Goal: Task Accomplishment & Management: Manage account settings

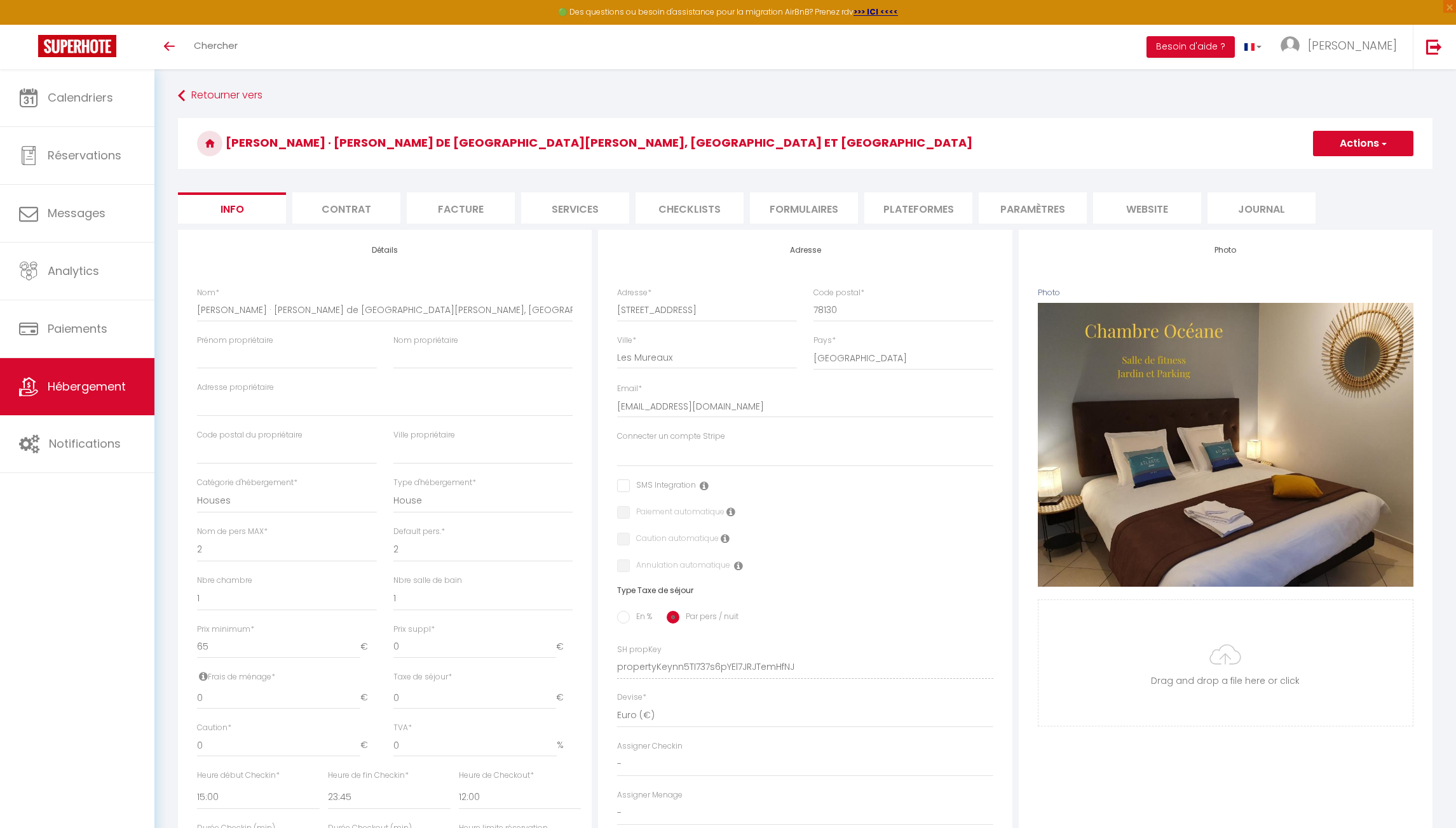
select select "houses"
select select "2"
select select "1"
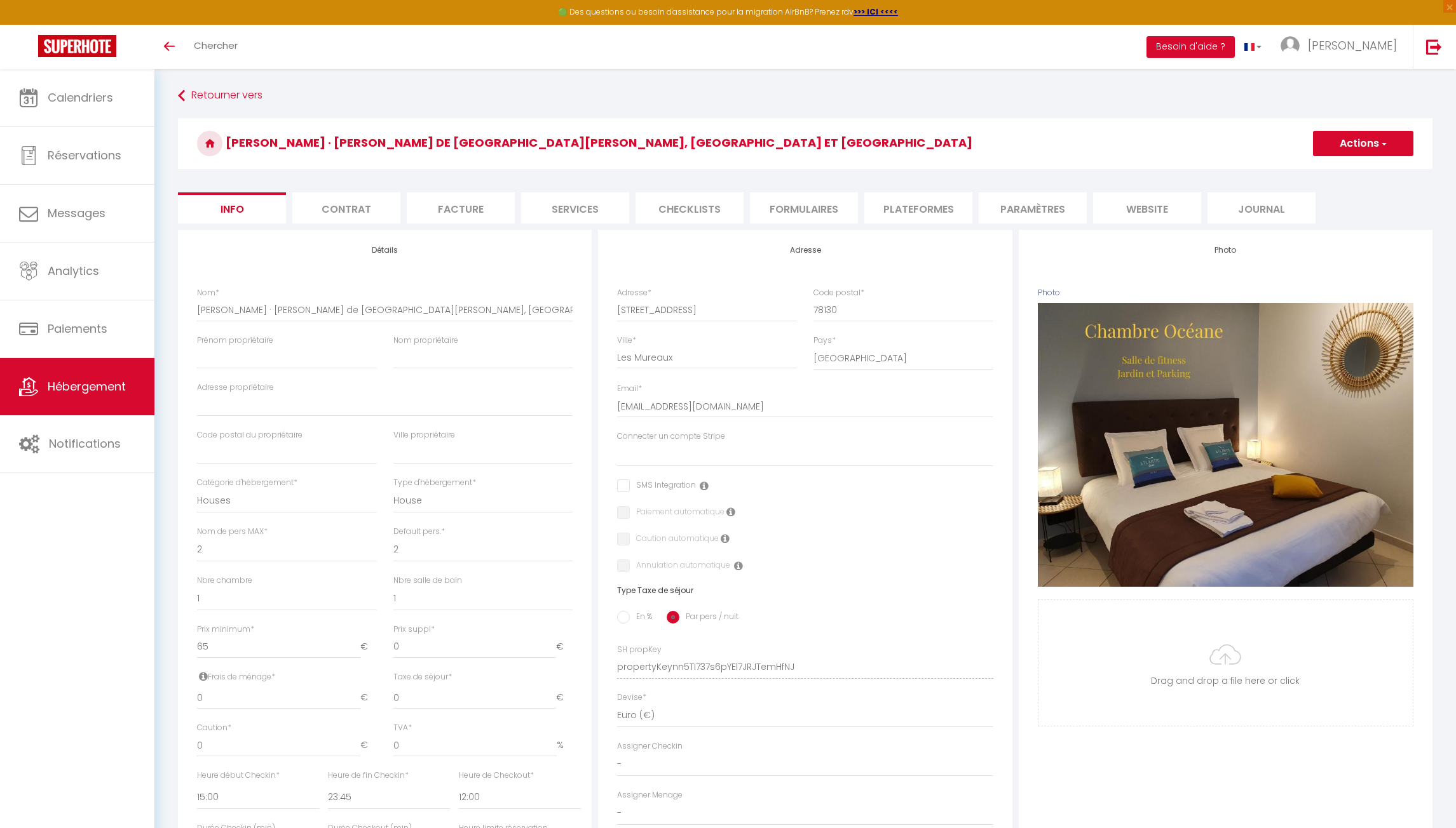
select select "15:00"
select select "23:45"
select select "12:00"
select select "30"
select select "120"
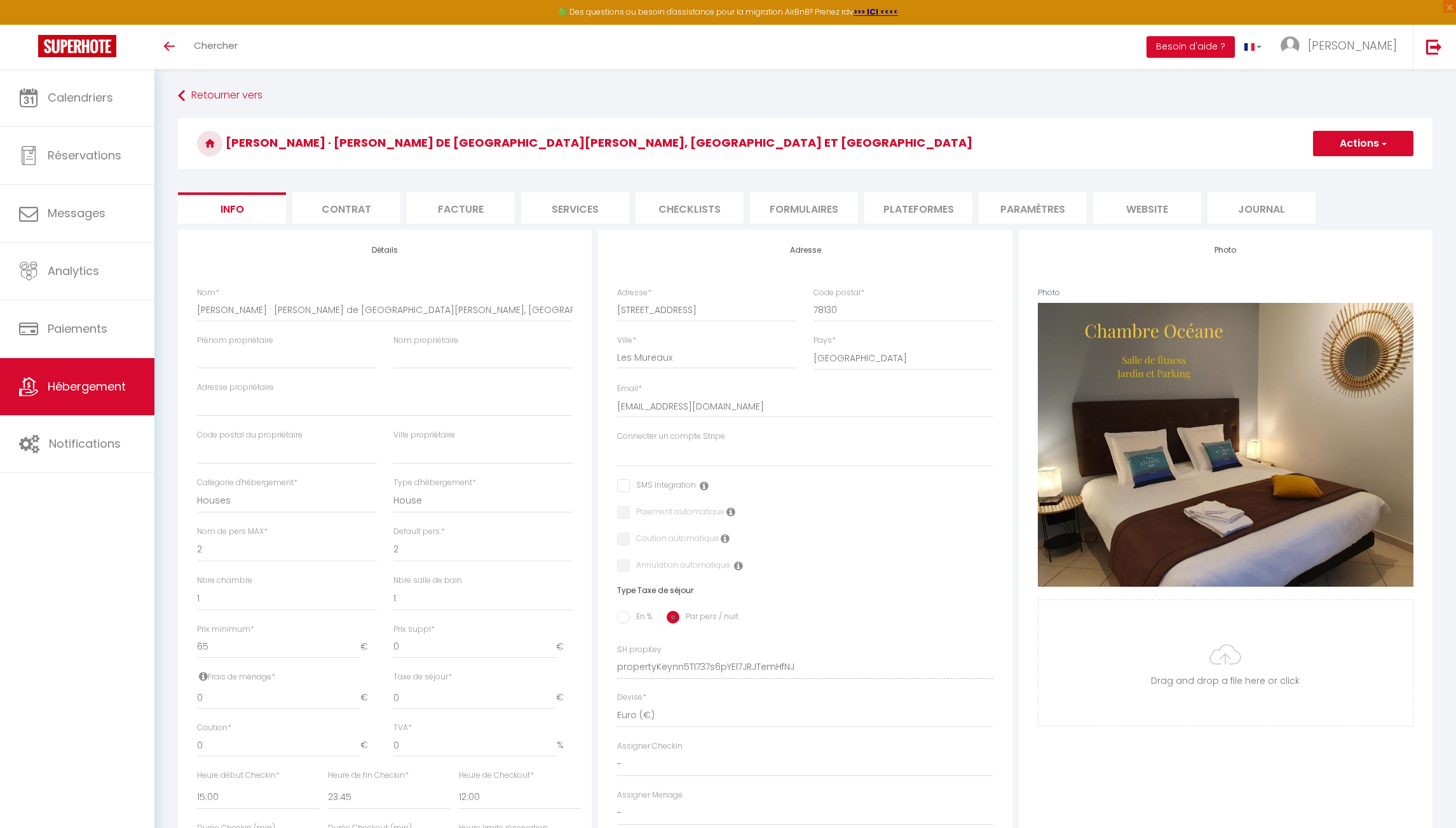
select select "28"
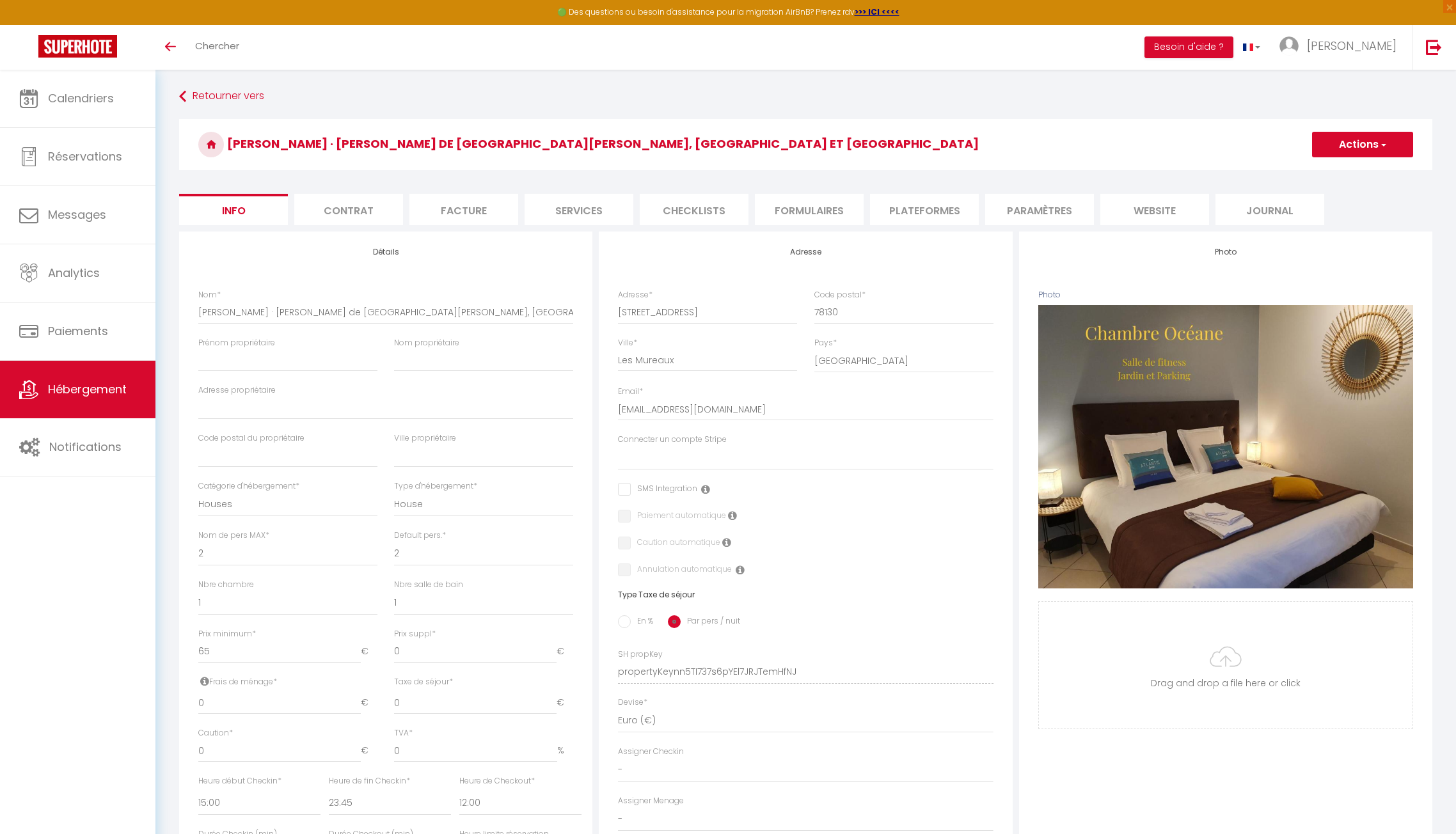
click at [64, 402] on link "Hébergement" at bounding box center [78, 390] width 155 height 57
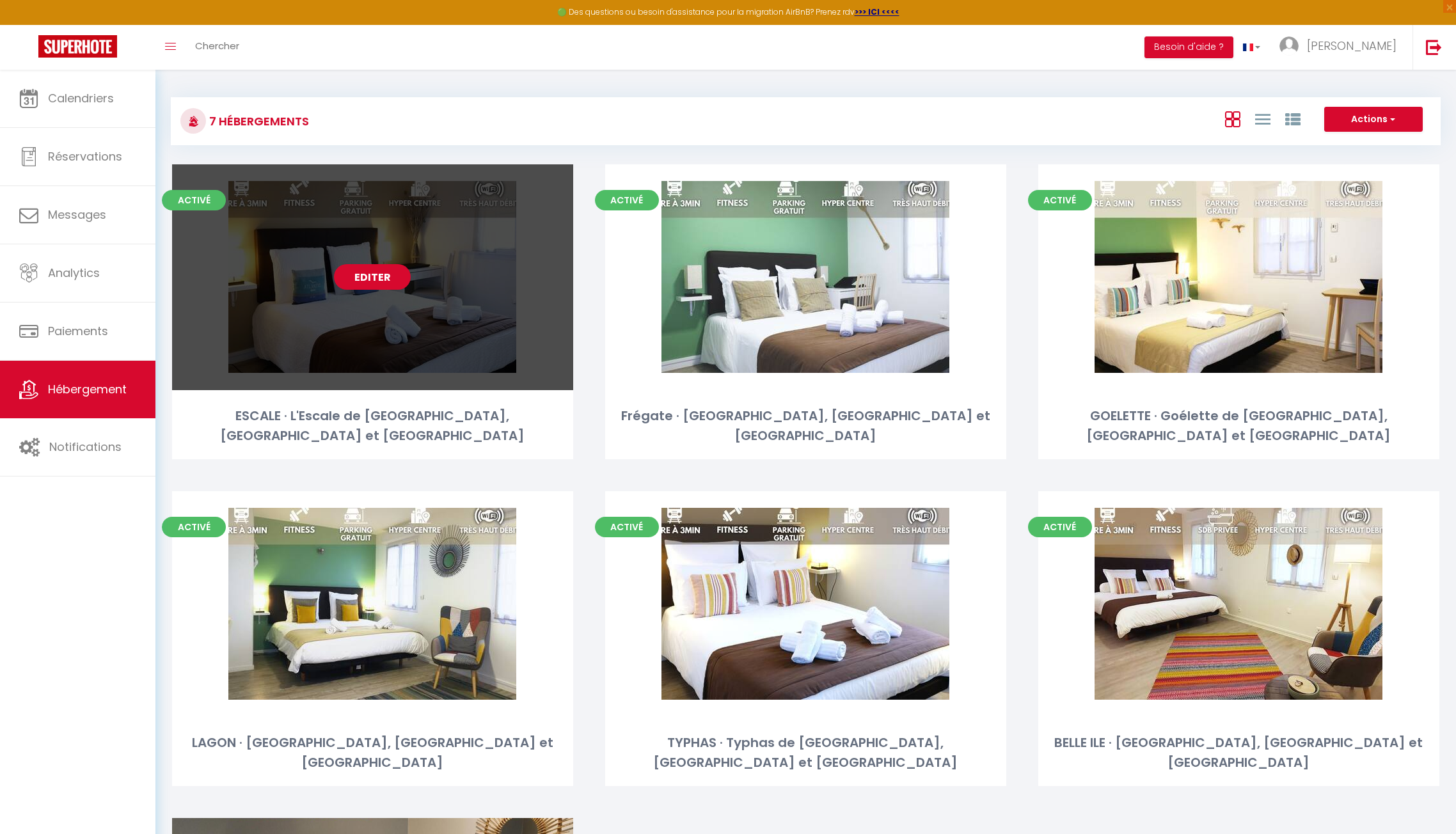
click at [353, 284] on link "Editer" at bounding box center [372, 277] width 77 height 26
click at [368, 289] on link "Editer" at bounding box center [372, 277] width 77 height 26
select select "3"
select select "2"
select select "1"
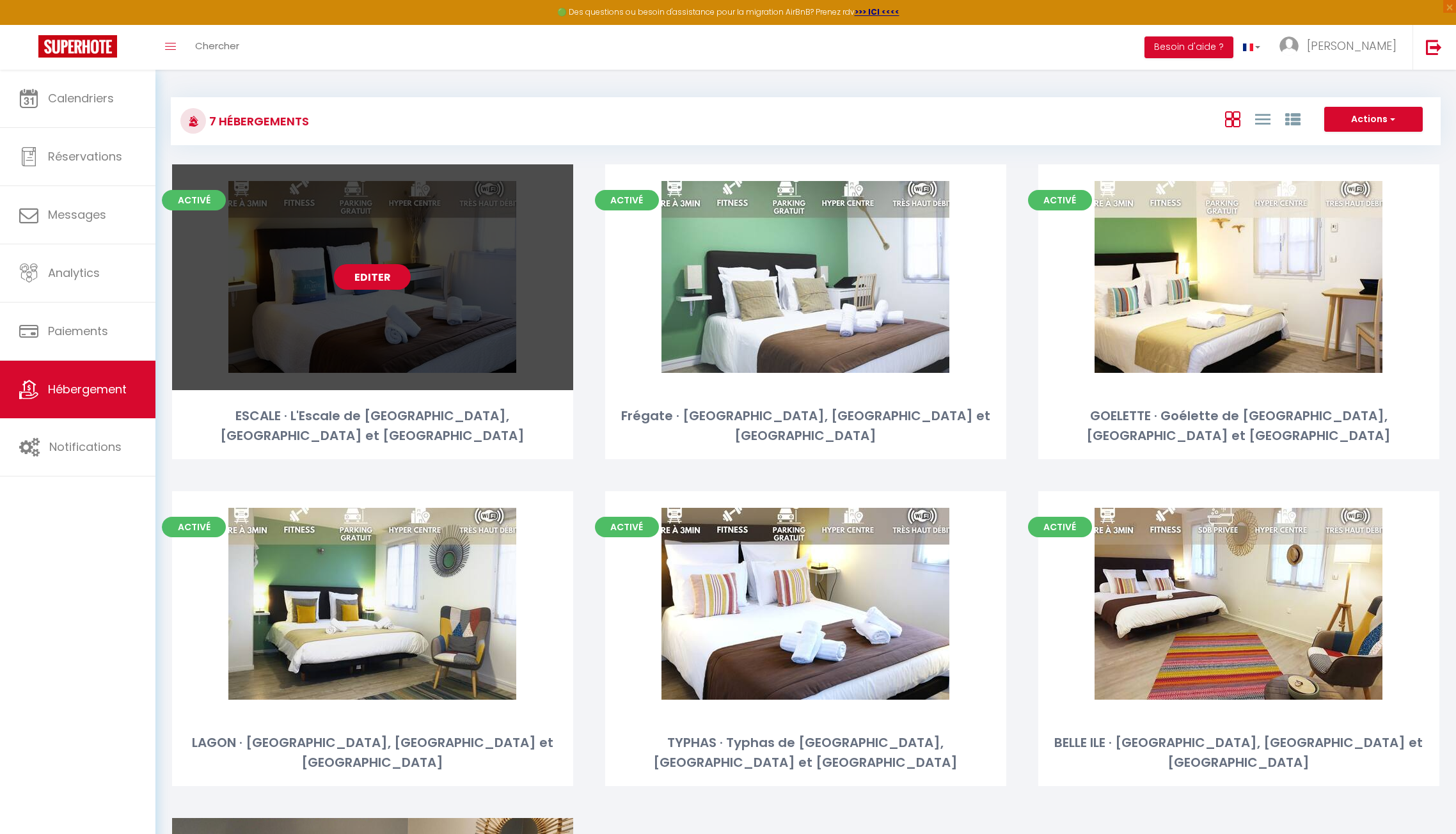
select select "1"
select select "28"
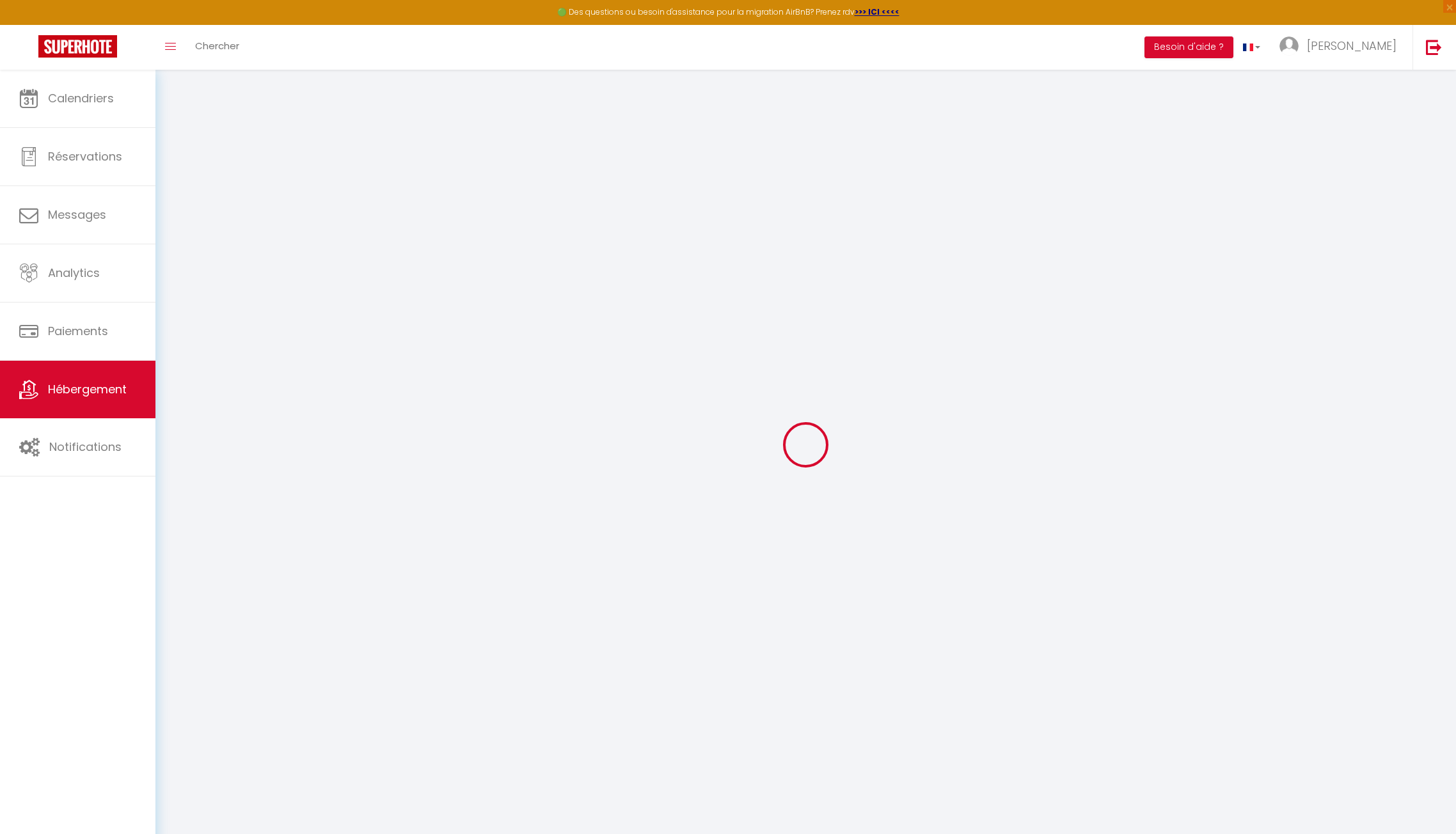
select select
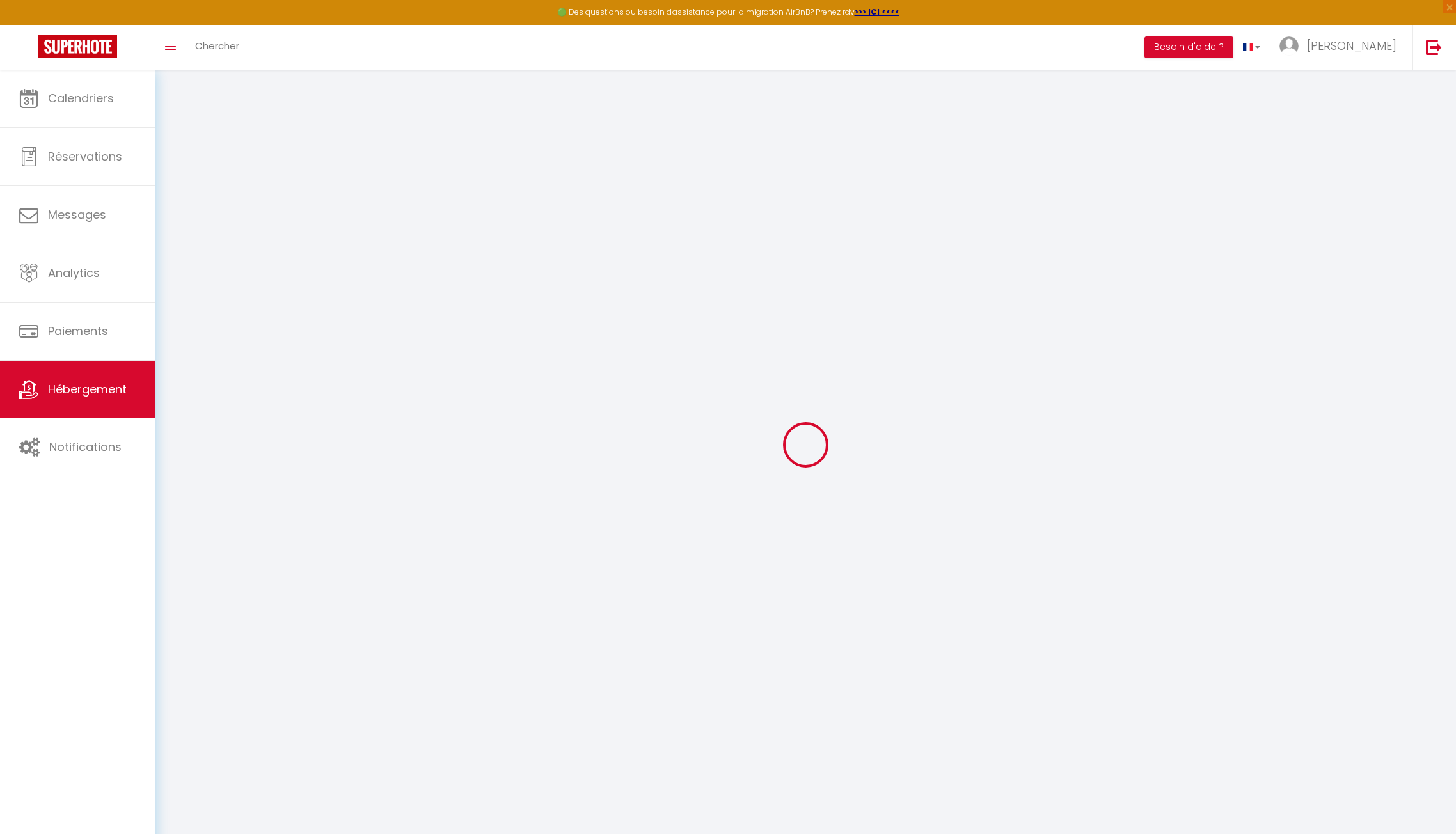
select select
checkbox input "false"
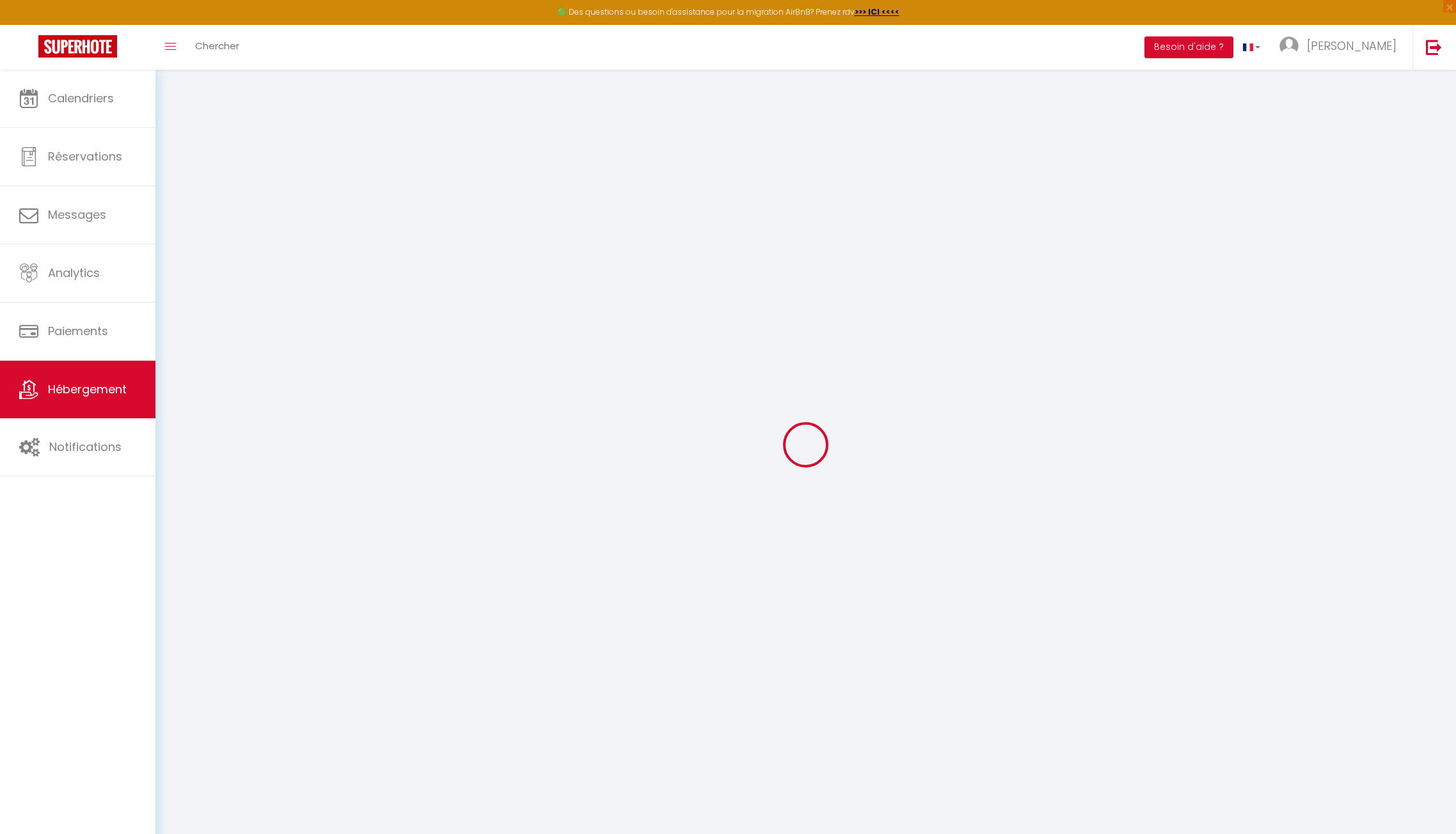
select select
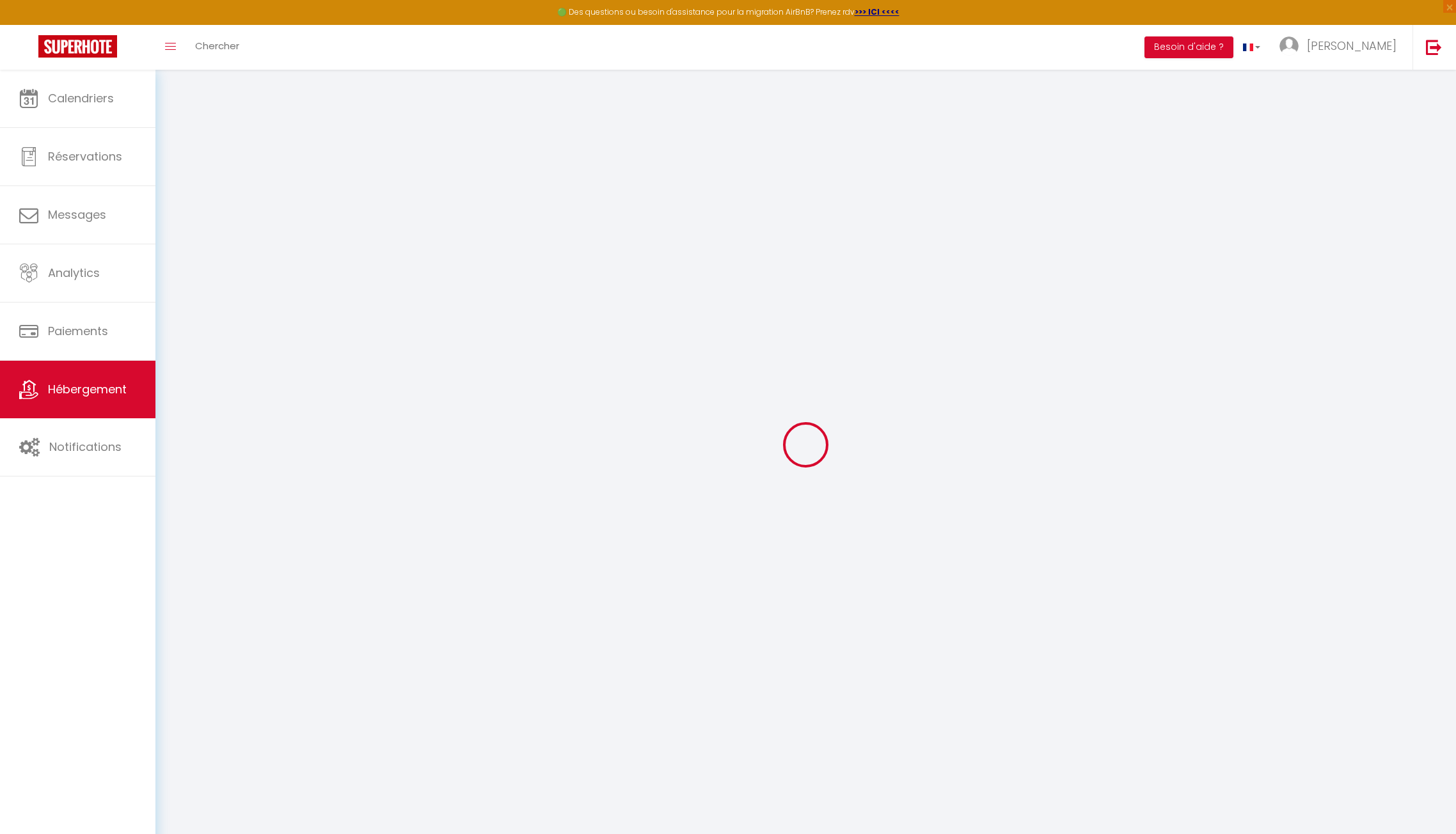
select select
checkbox input "false"
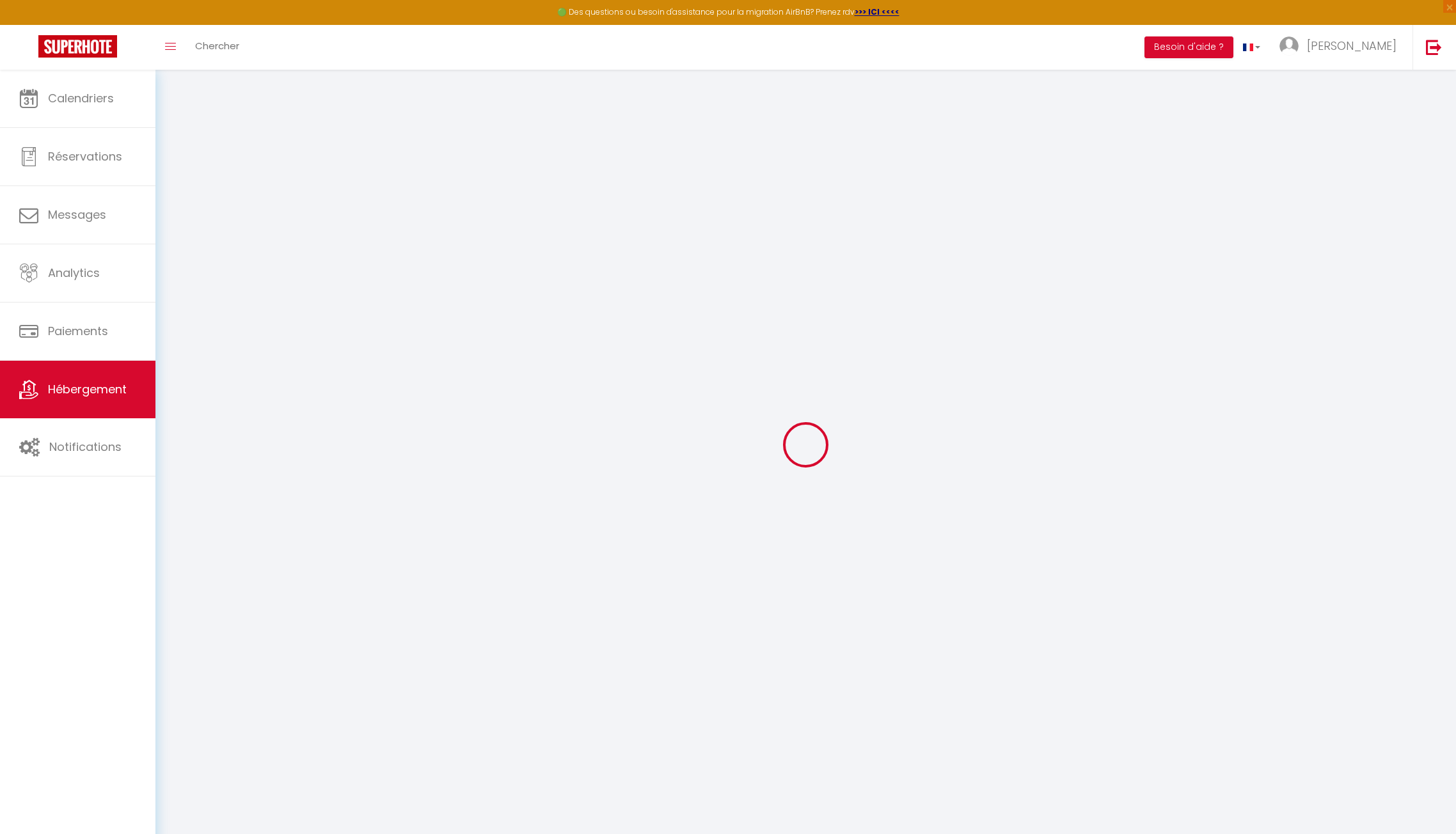
checkbox input "false"
select select
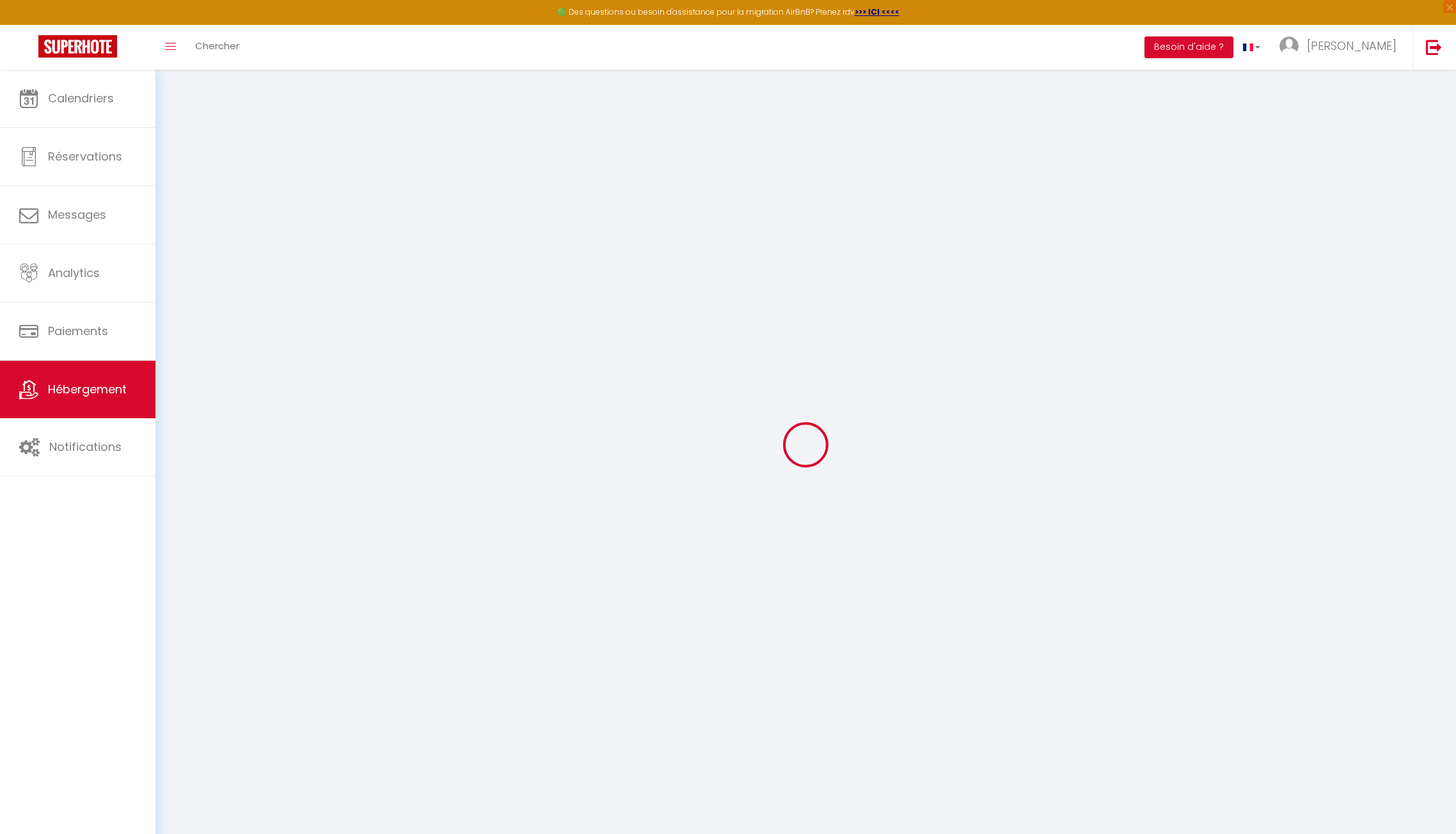
select select
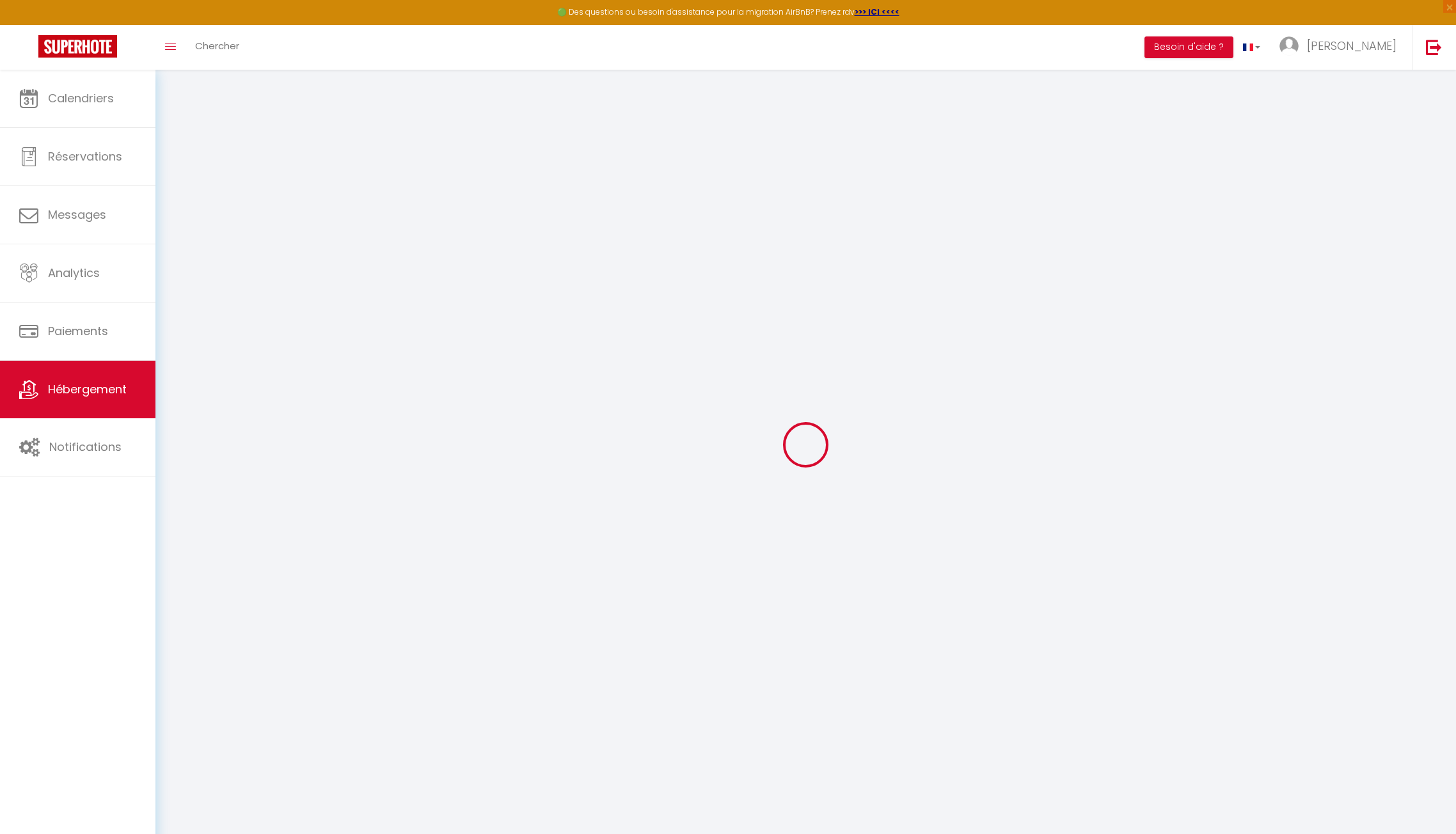
checkbox input "false"
select select
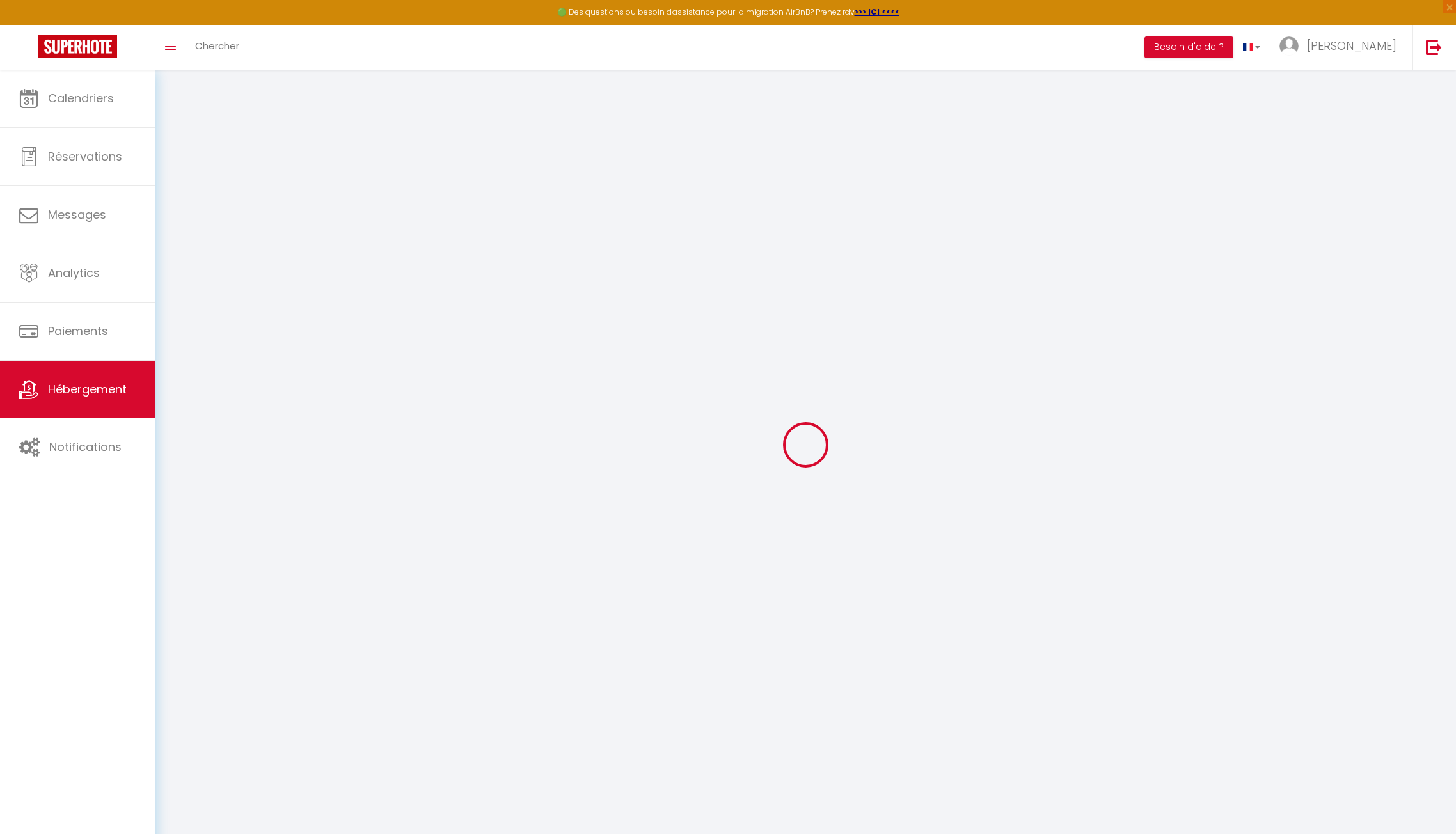
select select
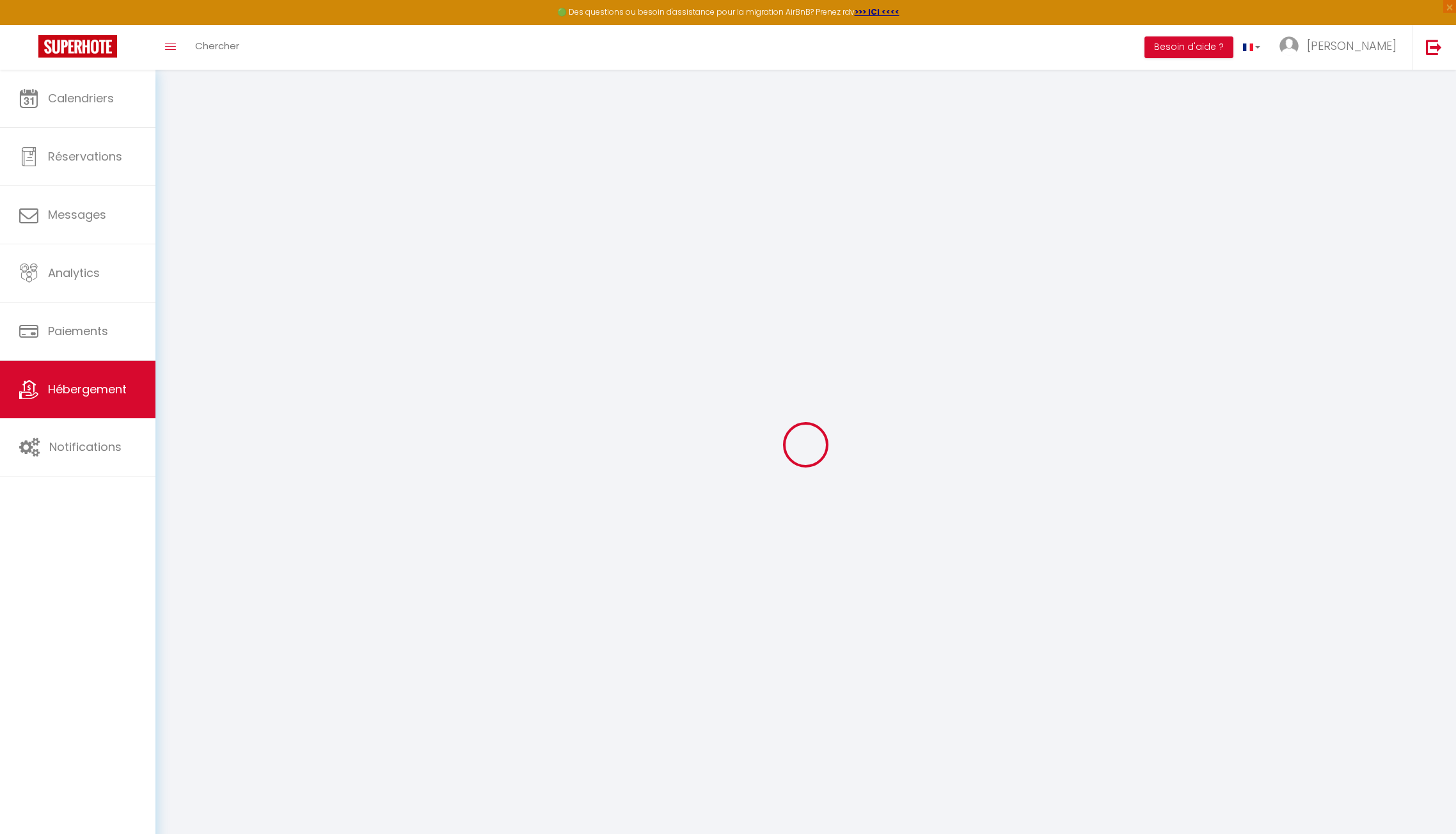
select select
checkbox input "false"
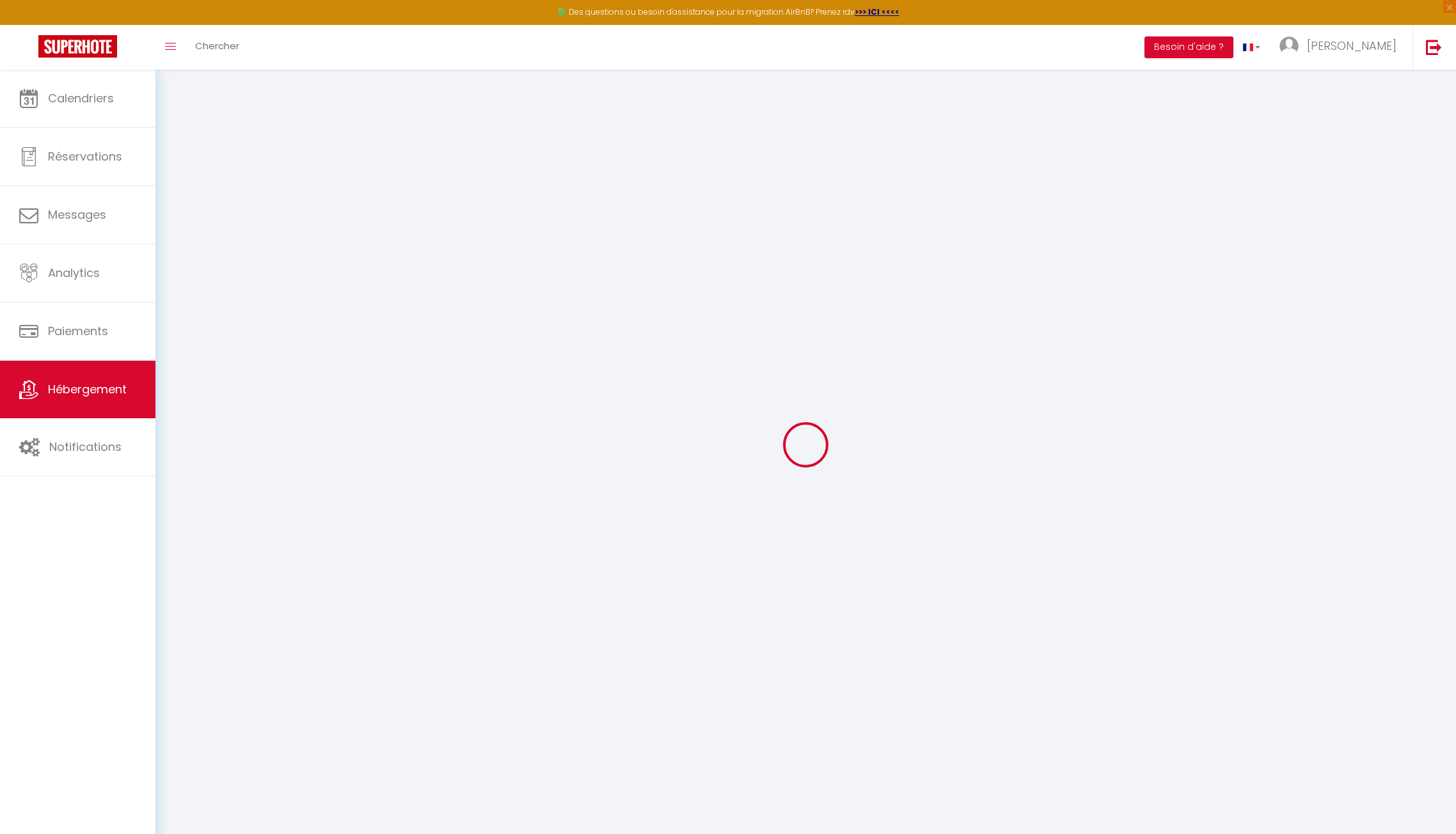
checkbox input "false"
select select
type input "ESCALE · L'Escale de [GEOGRAPHIC_DATA], [GEOGRAPHIC_DATA] et [GEOGRAPHIC_DATA]"
select select "houses"
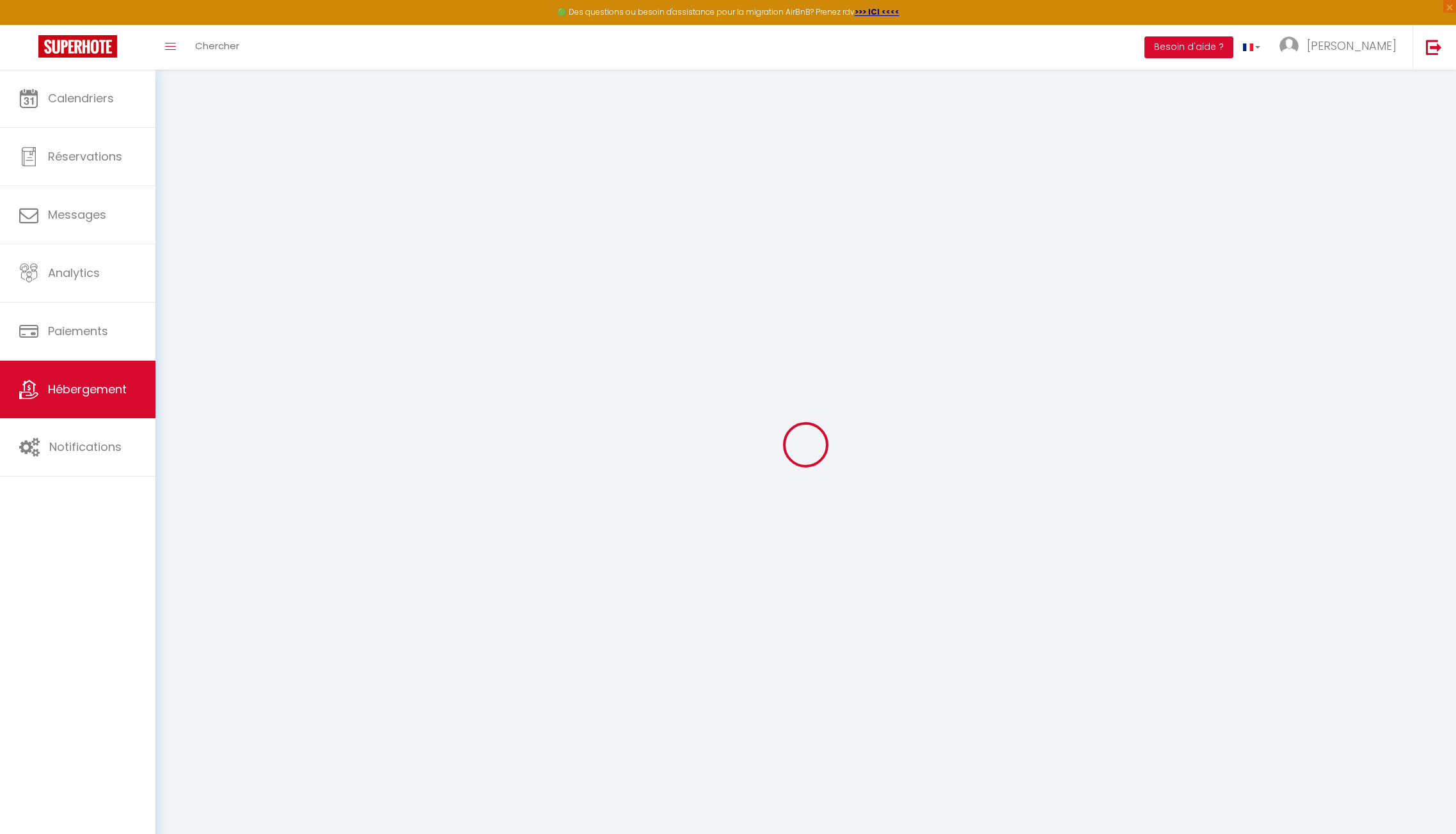
select select "2"
type input "50"
select select
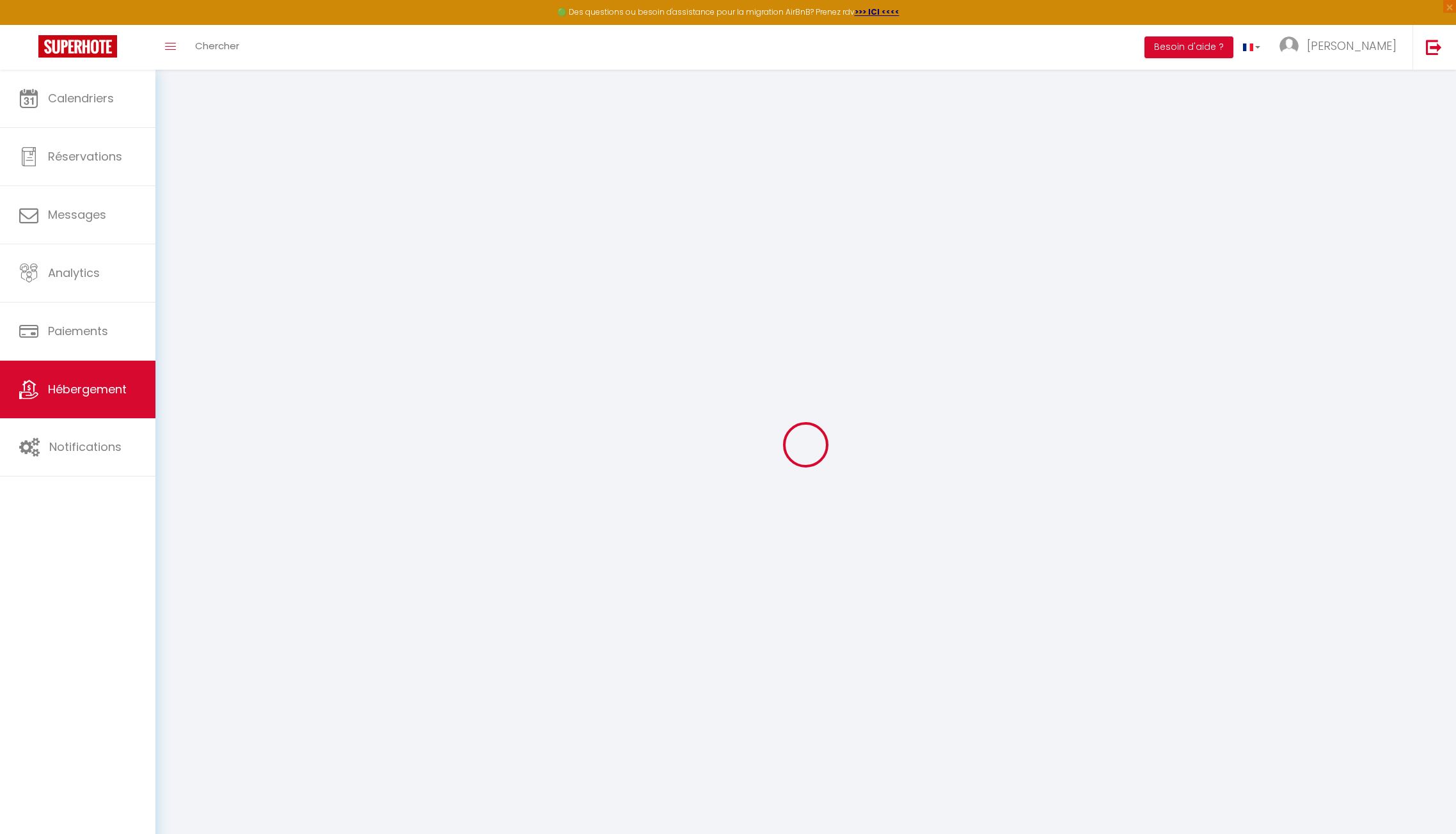
select select
type input "[STREET_ADDRESS]"
type input "78130"
type input "Les Mureaux"
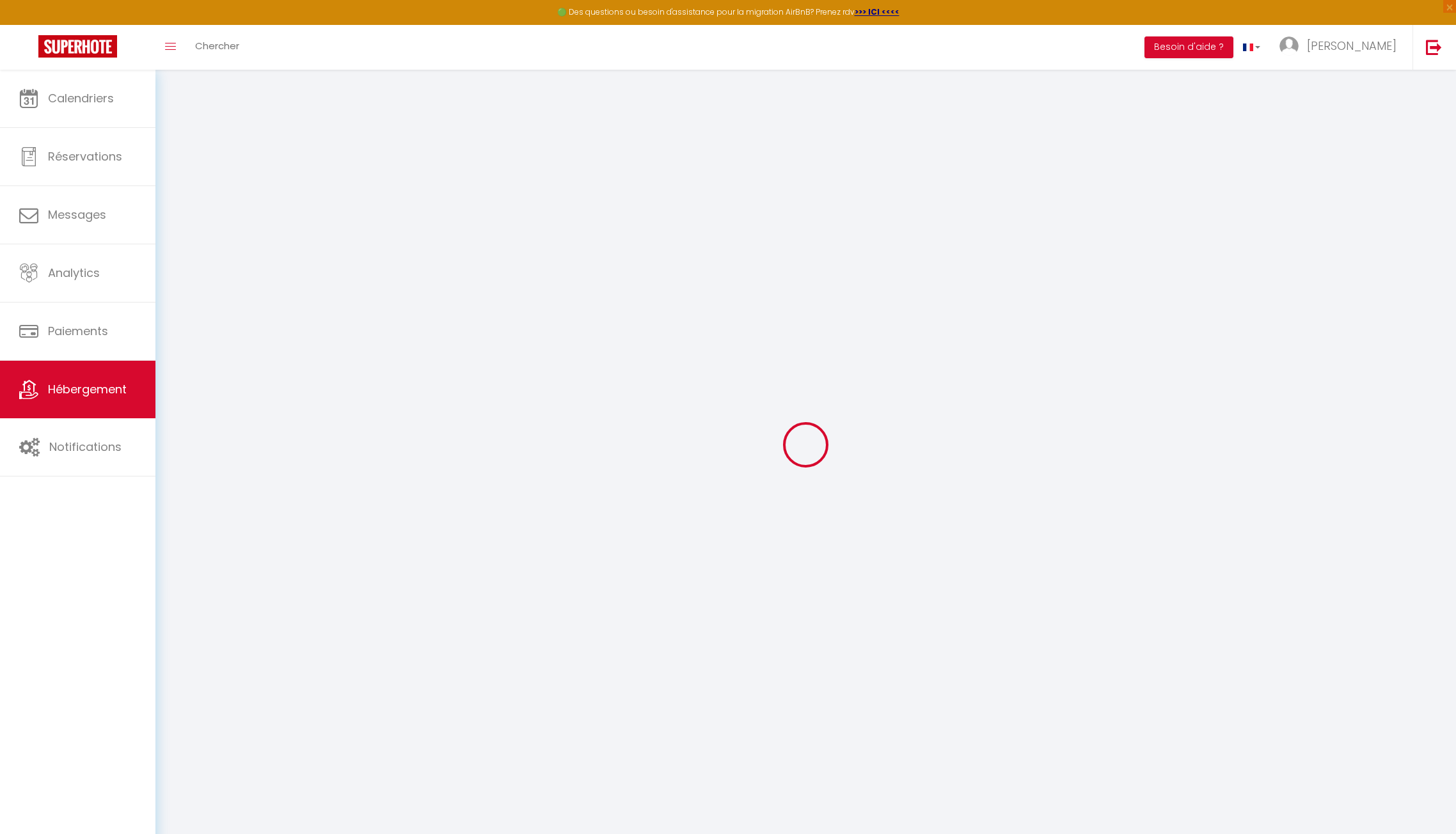
type input "[EMAIL_ADDRESS][DOMAIN_NAME]"
select select
checkbox input "false"
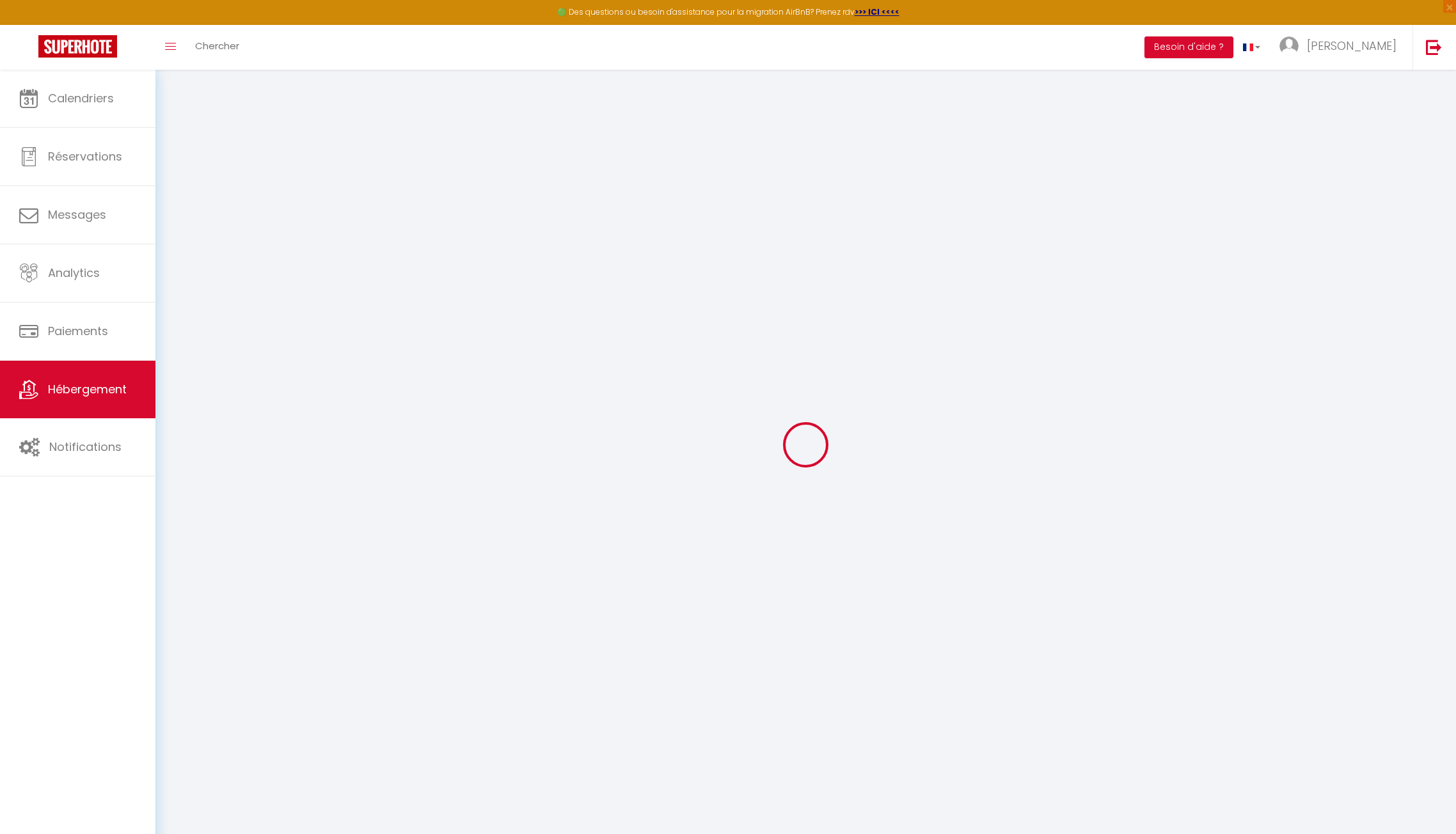
checkbox input "false"
type input "0"
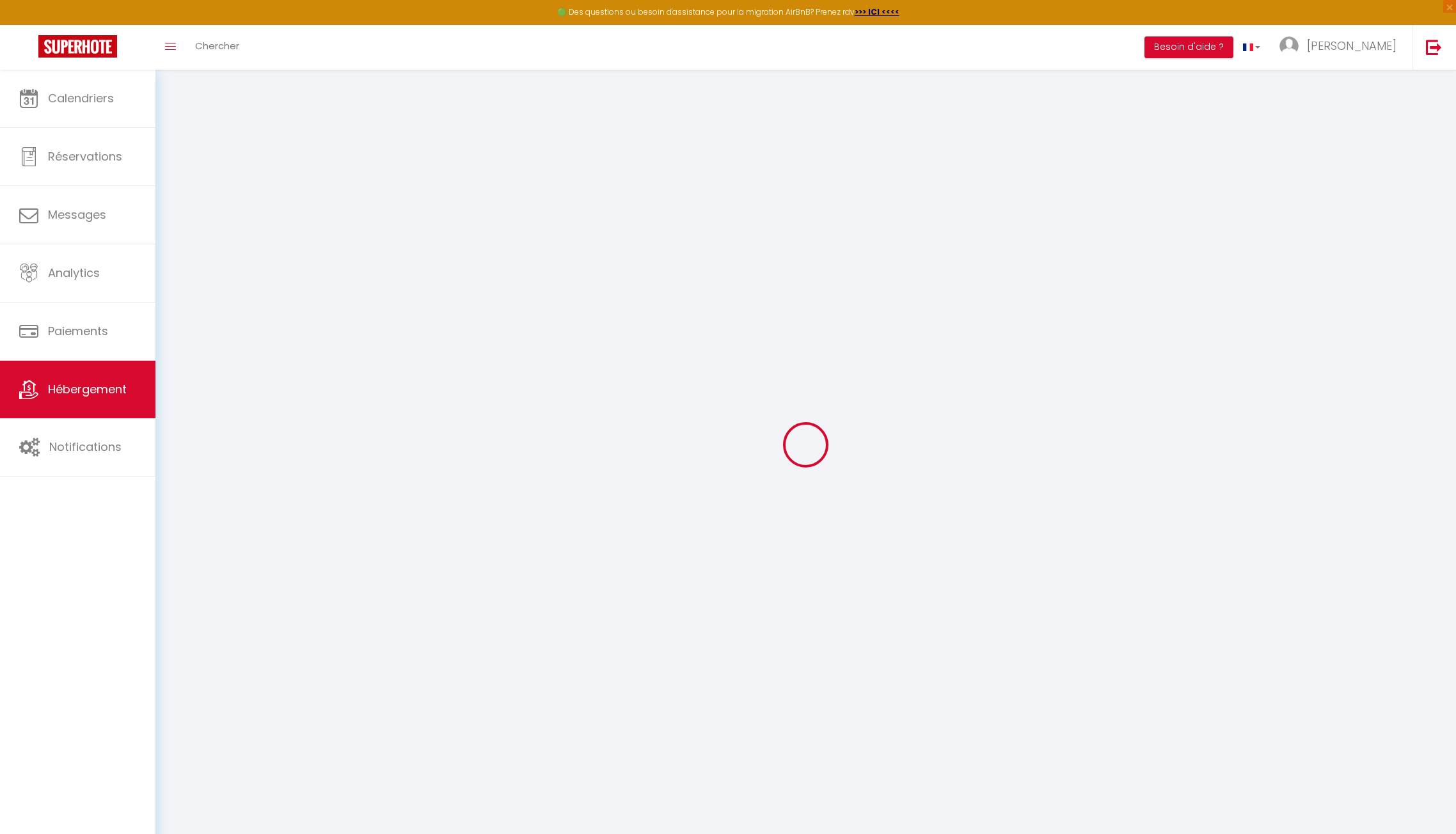
select select
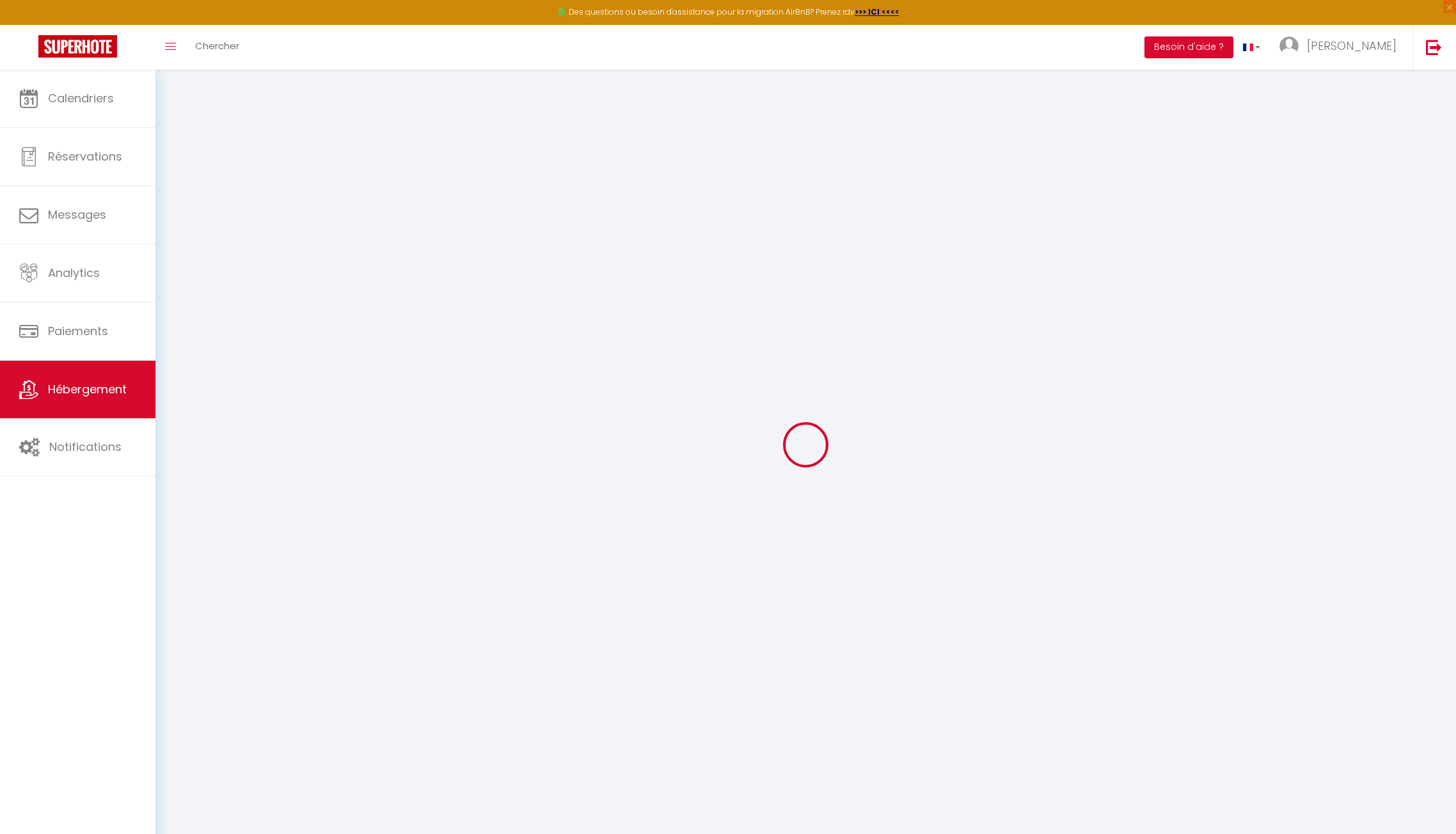
select select
checkbox input "false"
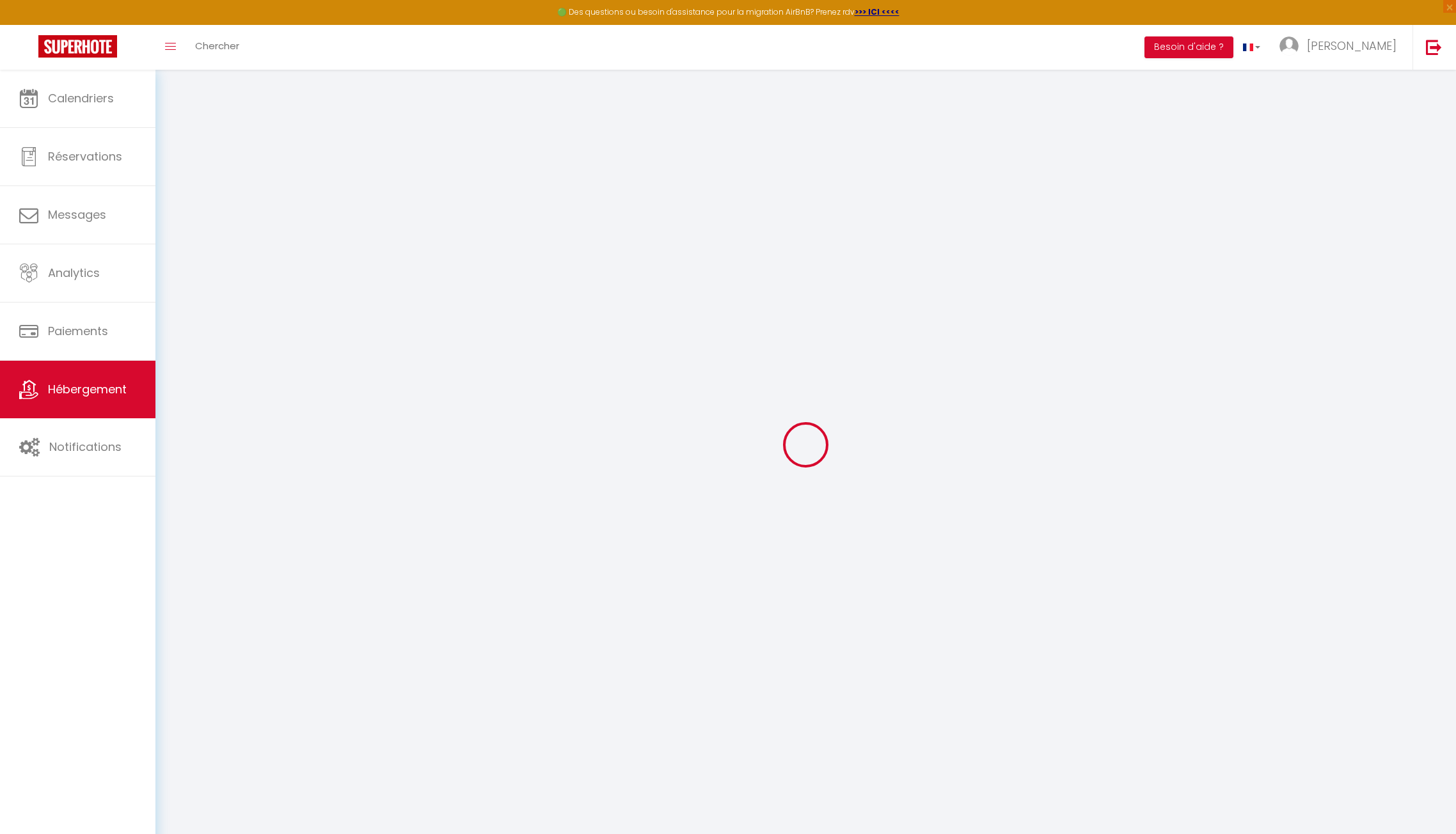
select select
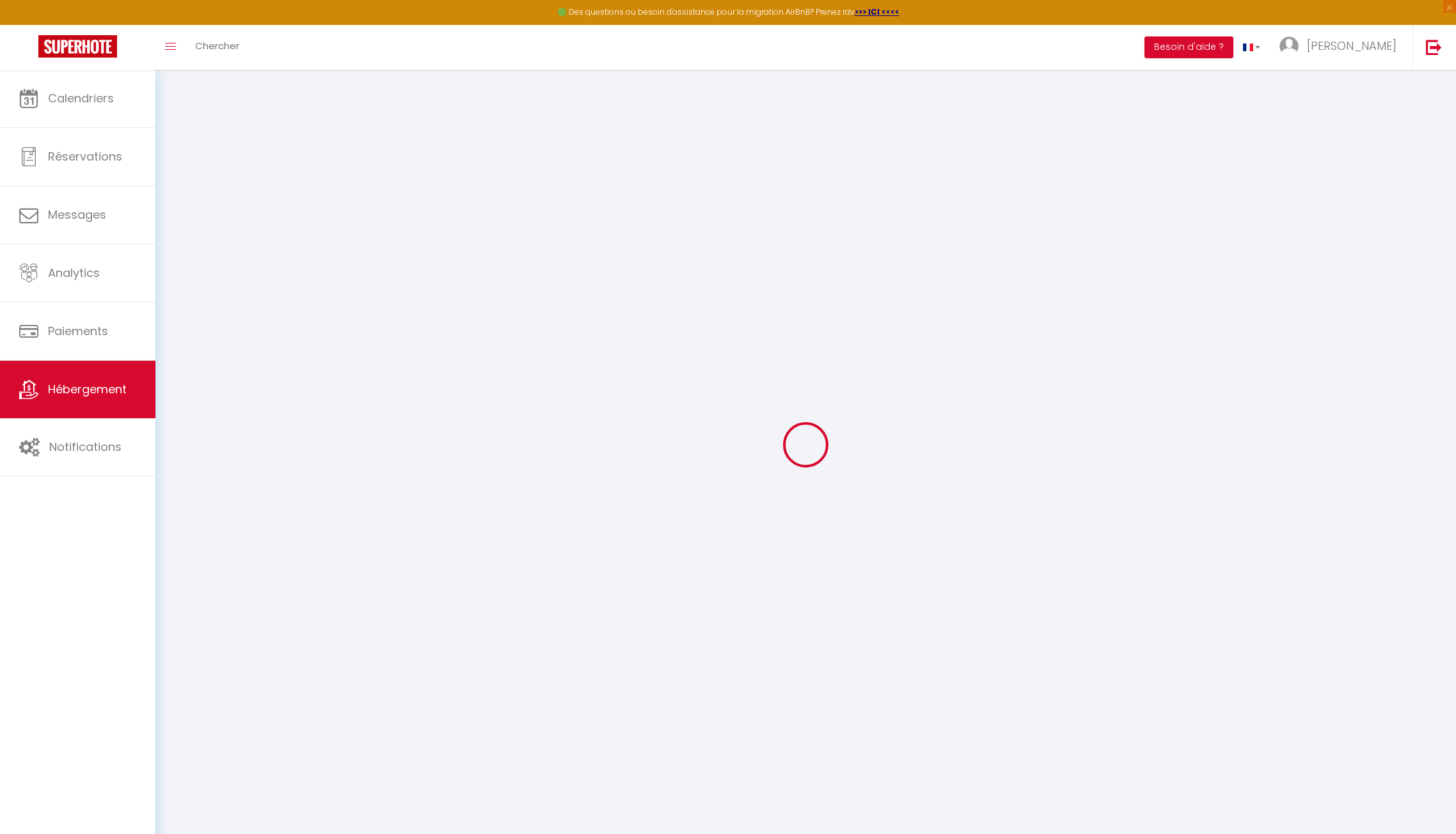
select select
checkbox input "false"
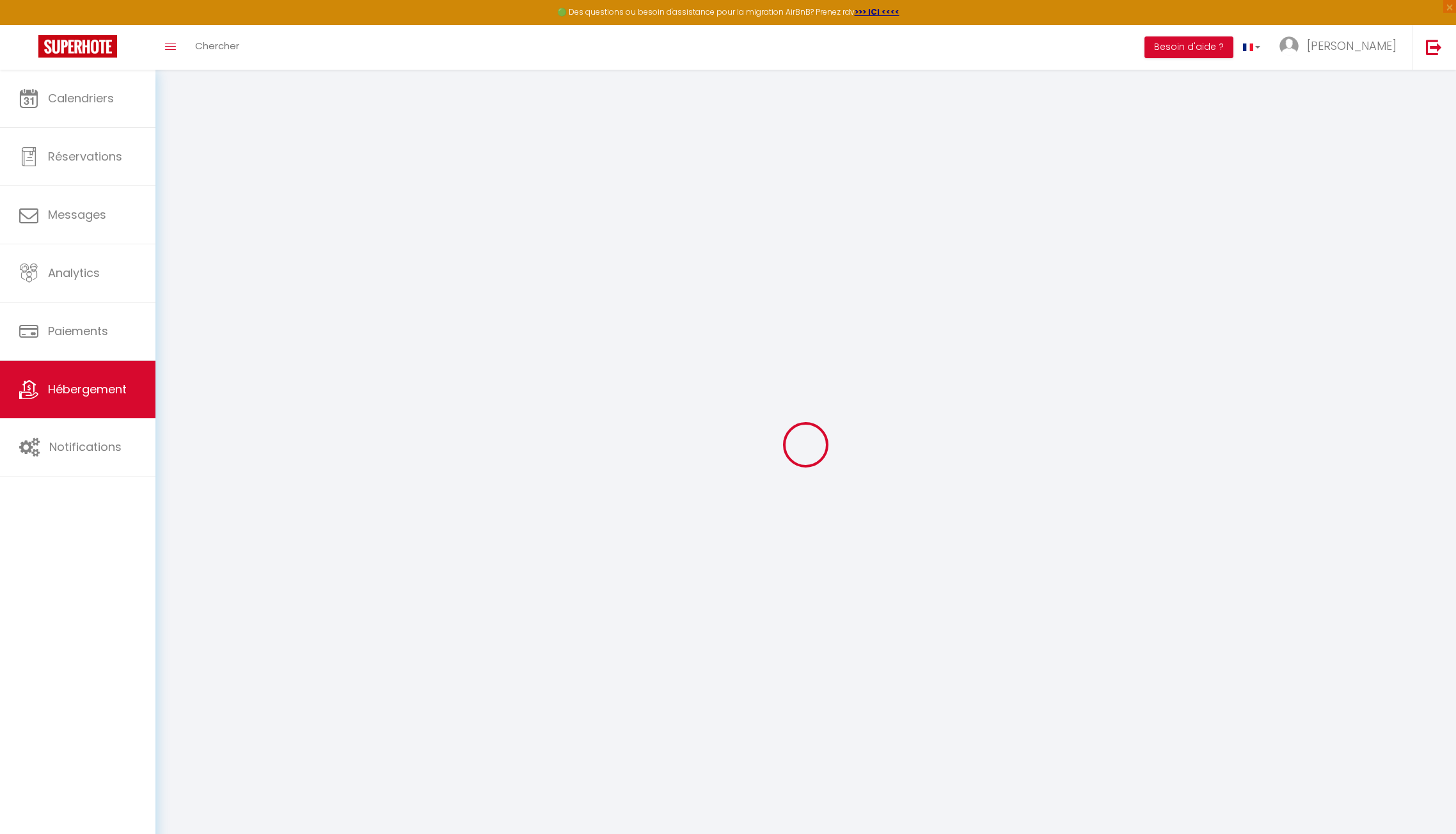
select select
checkbox input "false"
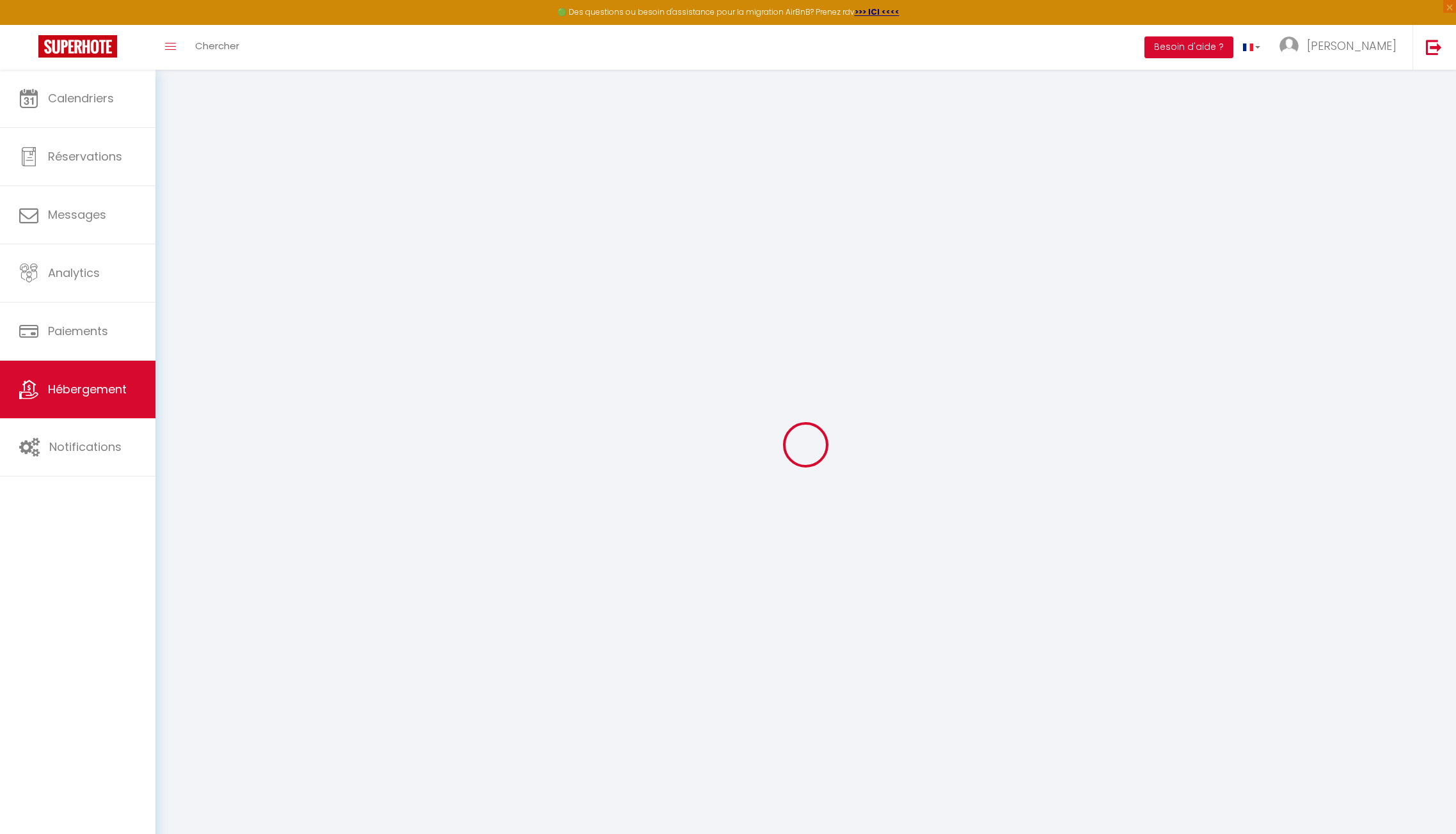
select select
checkbox input "false"
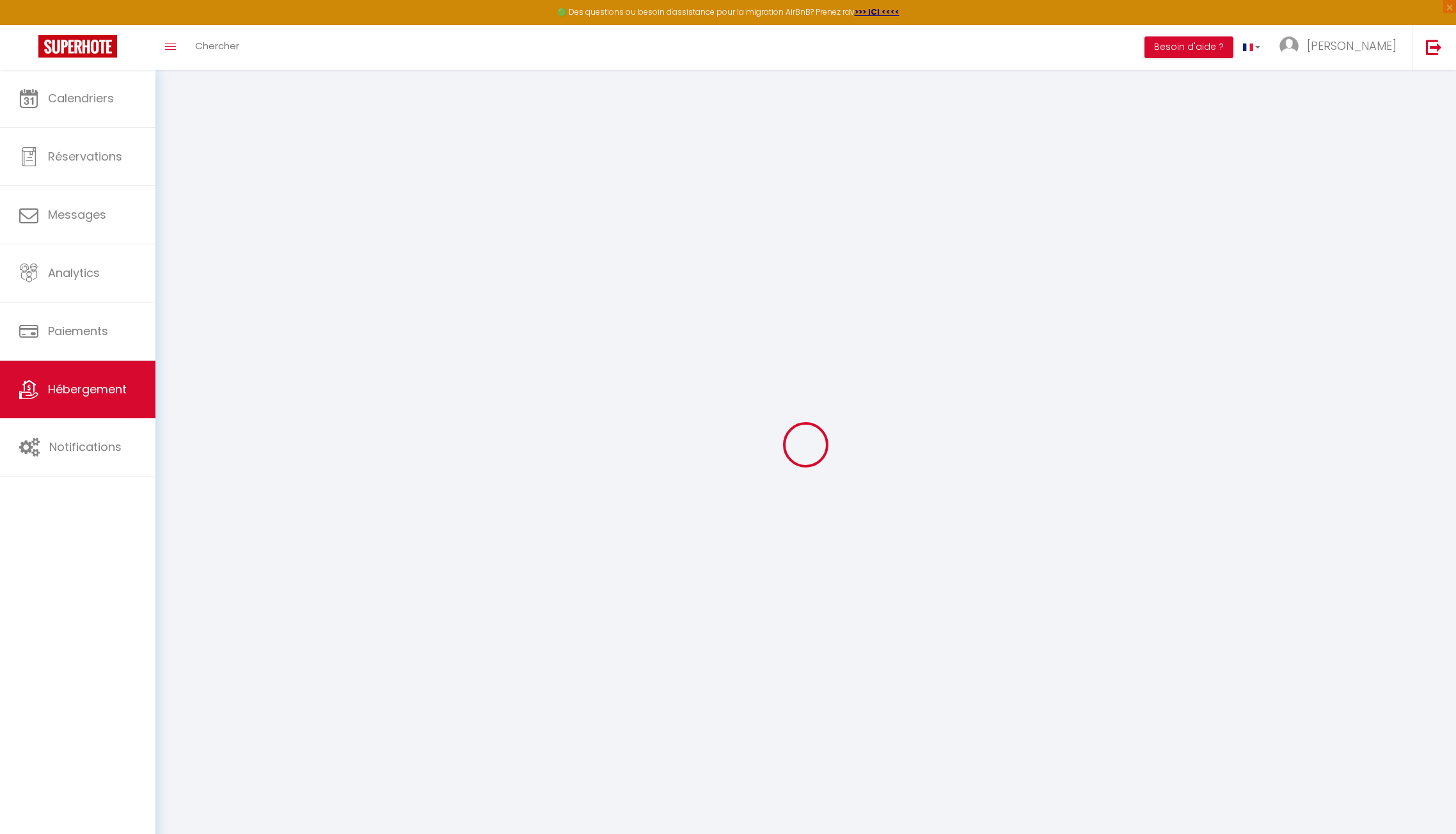
select select "15:00"
select select "23:45"
select select "12:00"
select select "30"
select select "120"
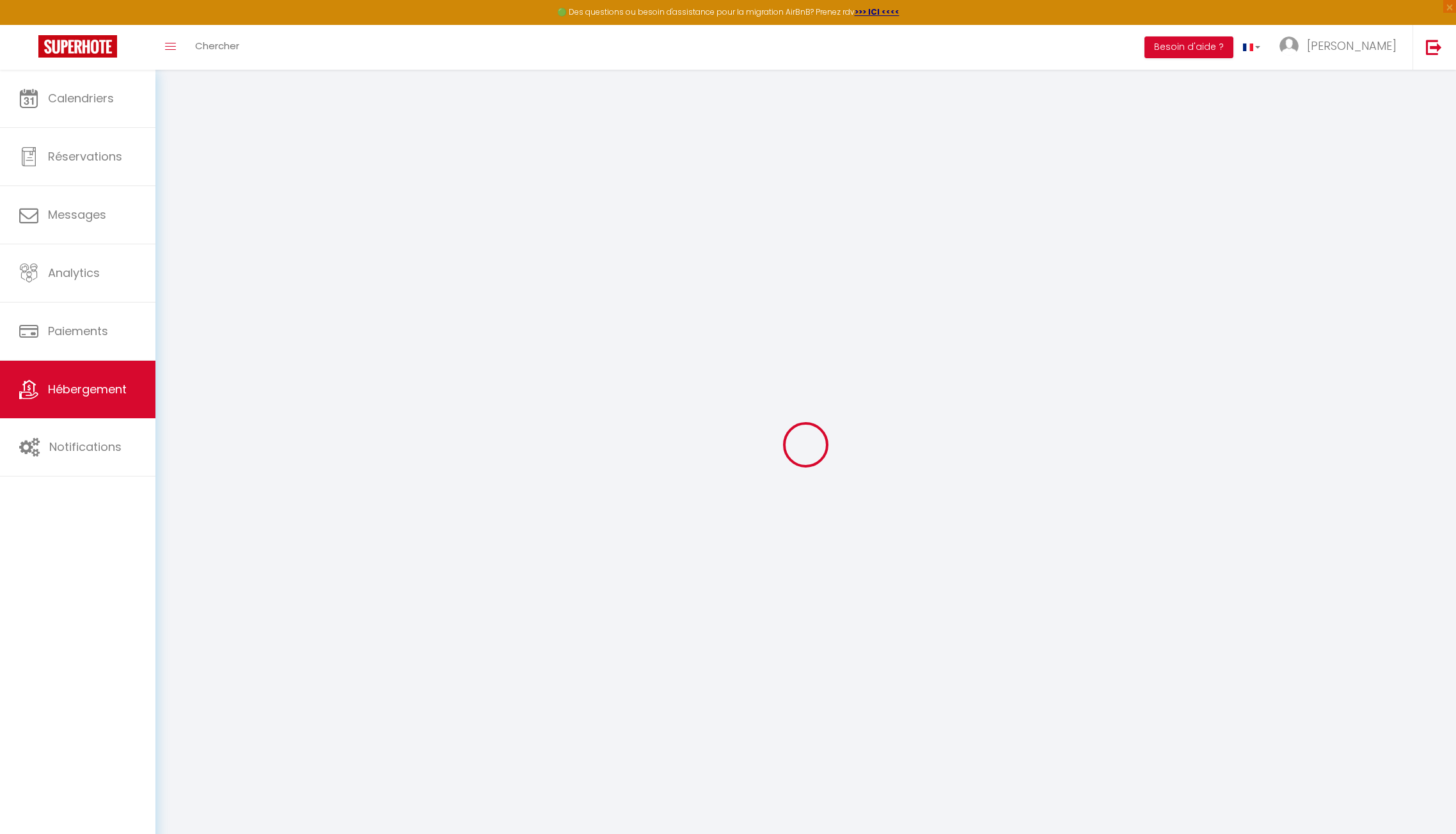
select select
checkbox input "false"
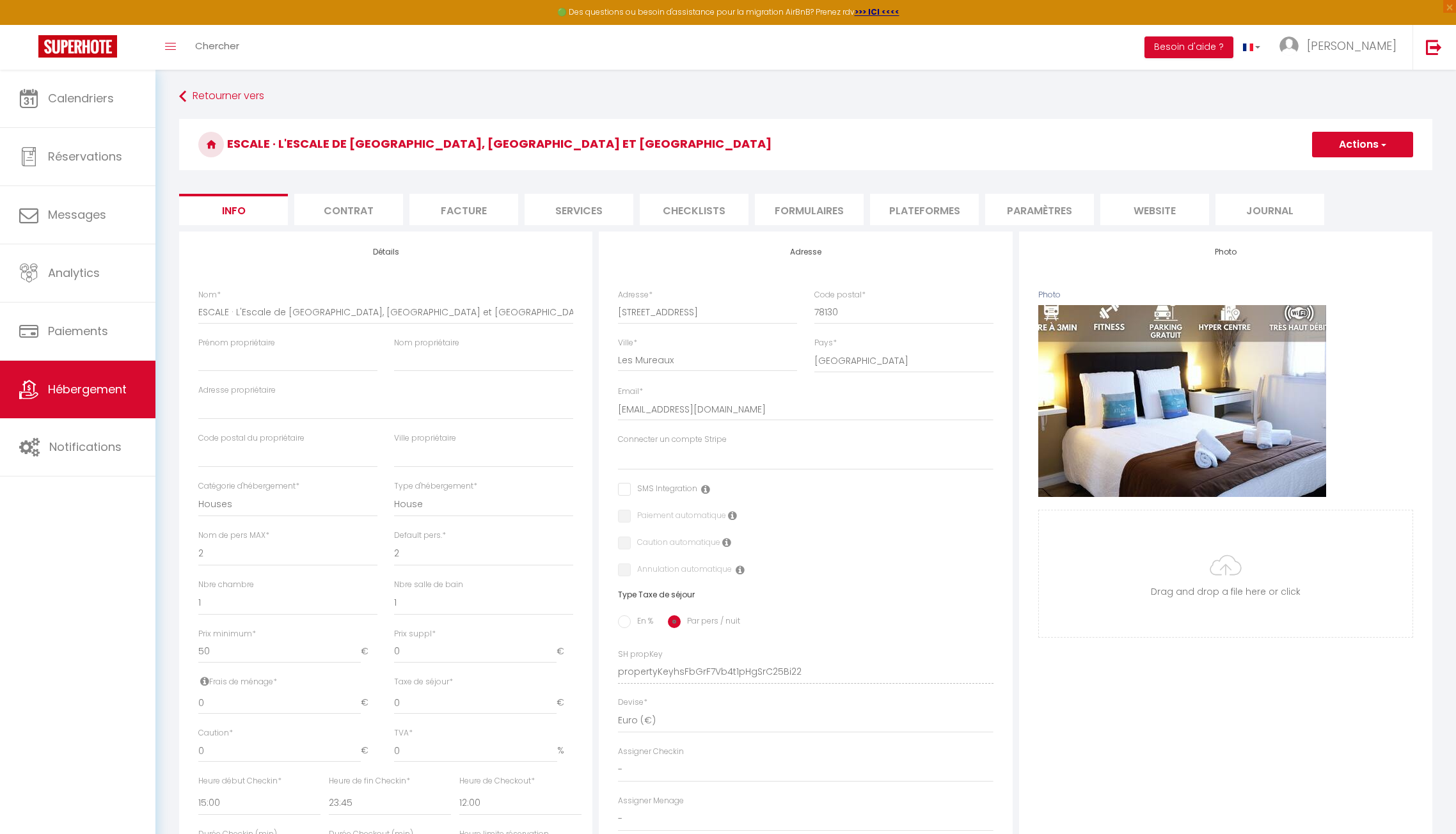
select select
checkbox input "false"
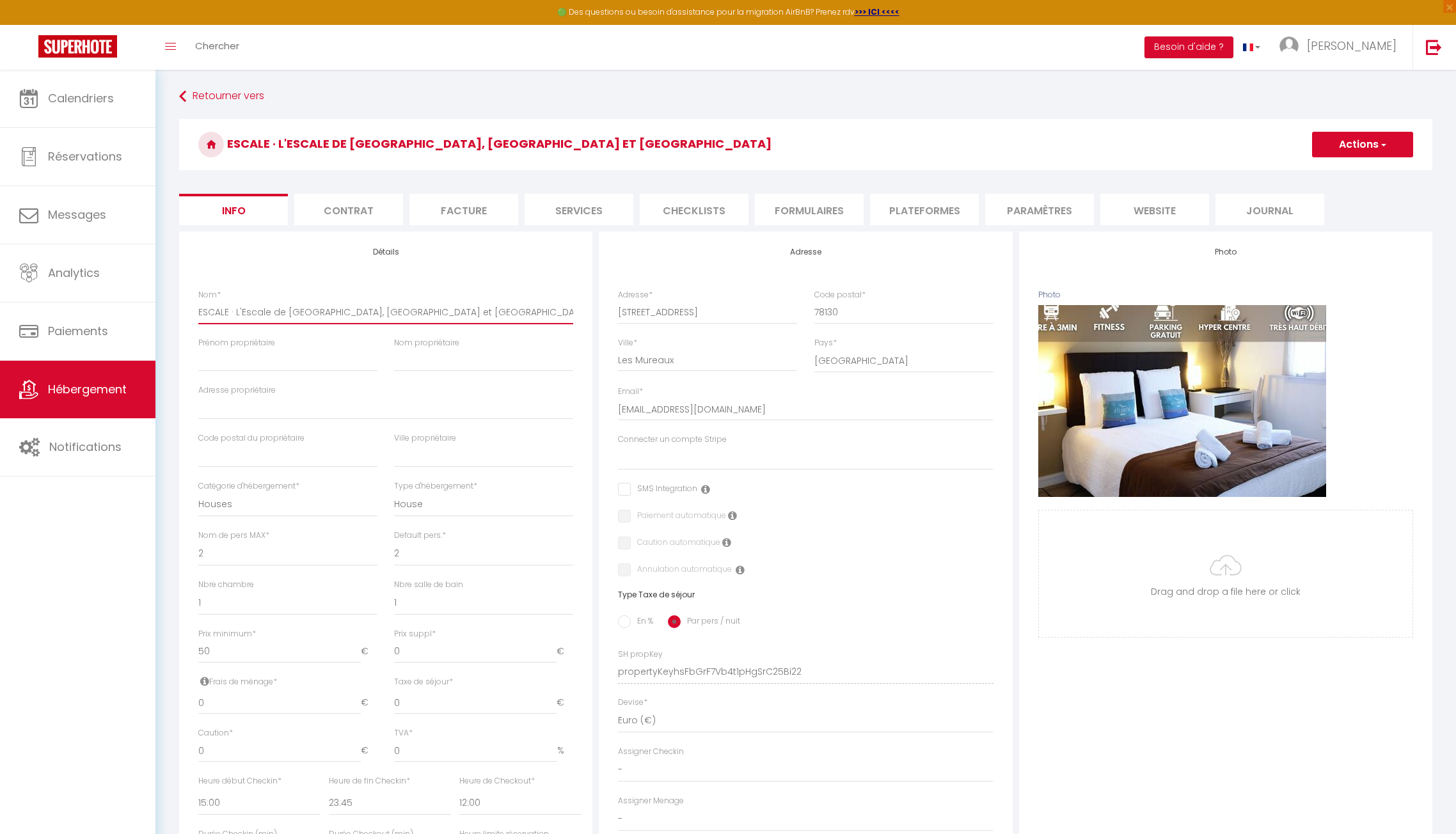
drag, startPoint x: 478, startPoint y: 312, endPoint x: 334, endPoint y: 312, distance: 144.0
click at [334, 312] on input "ESCALE · L'Escale de [GEOGRAPHIC_DATA], [GEOGRAPHIC_DATA] et [GEOGRAPHIC_DATA]" at bounding box center [385, 312] width 375 height 23
click at [490, 318] on input "ESCALE · L'Escale de [GEOGRAPHIC_DATA], [GEOGRAPHIC_DATA] et [GEOGRAPHIC_DATA]" at bounding box center [385, 312] width 375 height 23
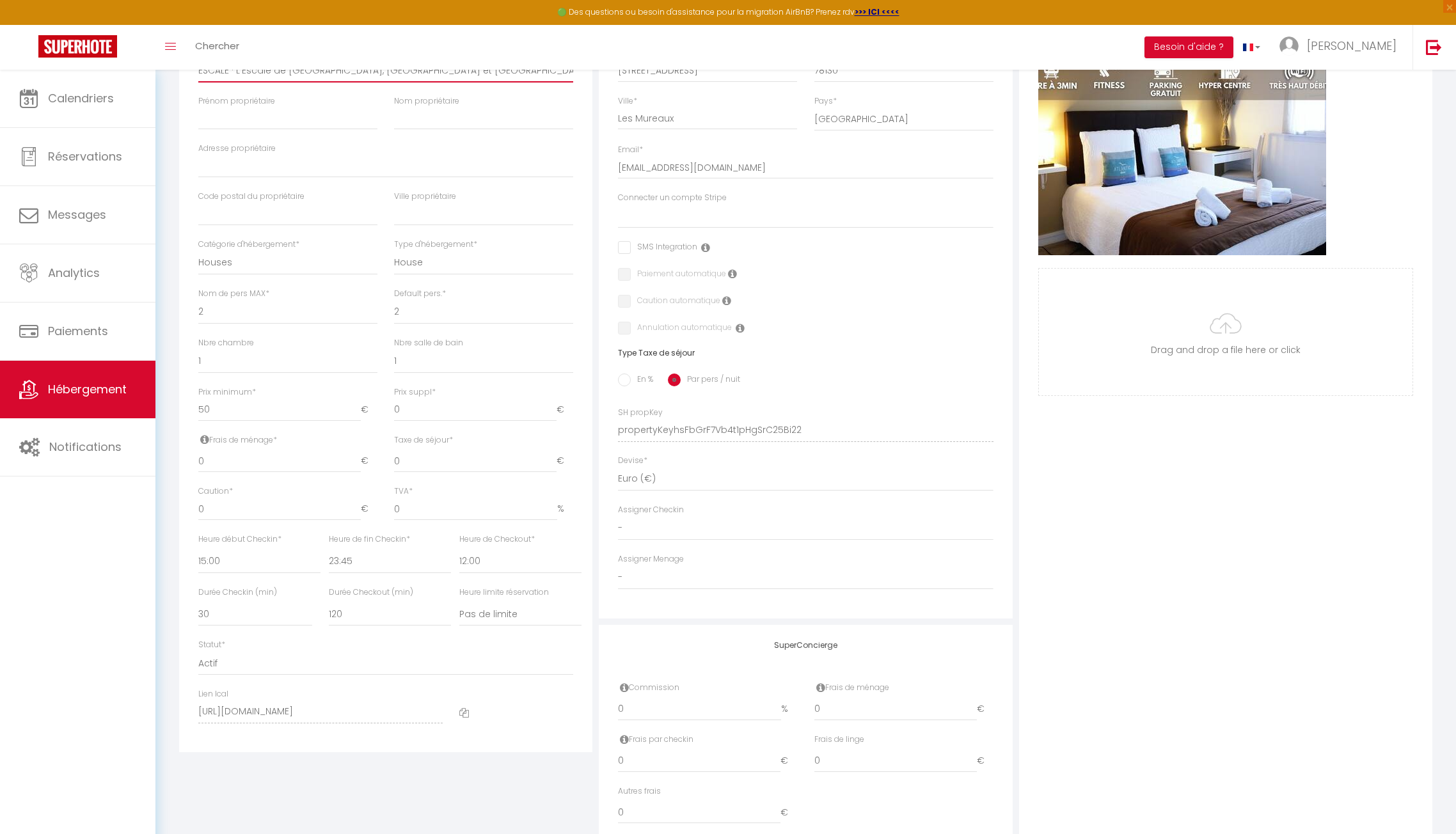
scroll to position [256, 0]
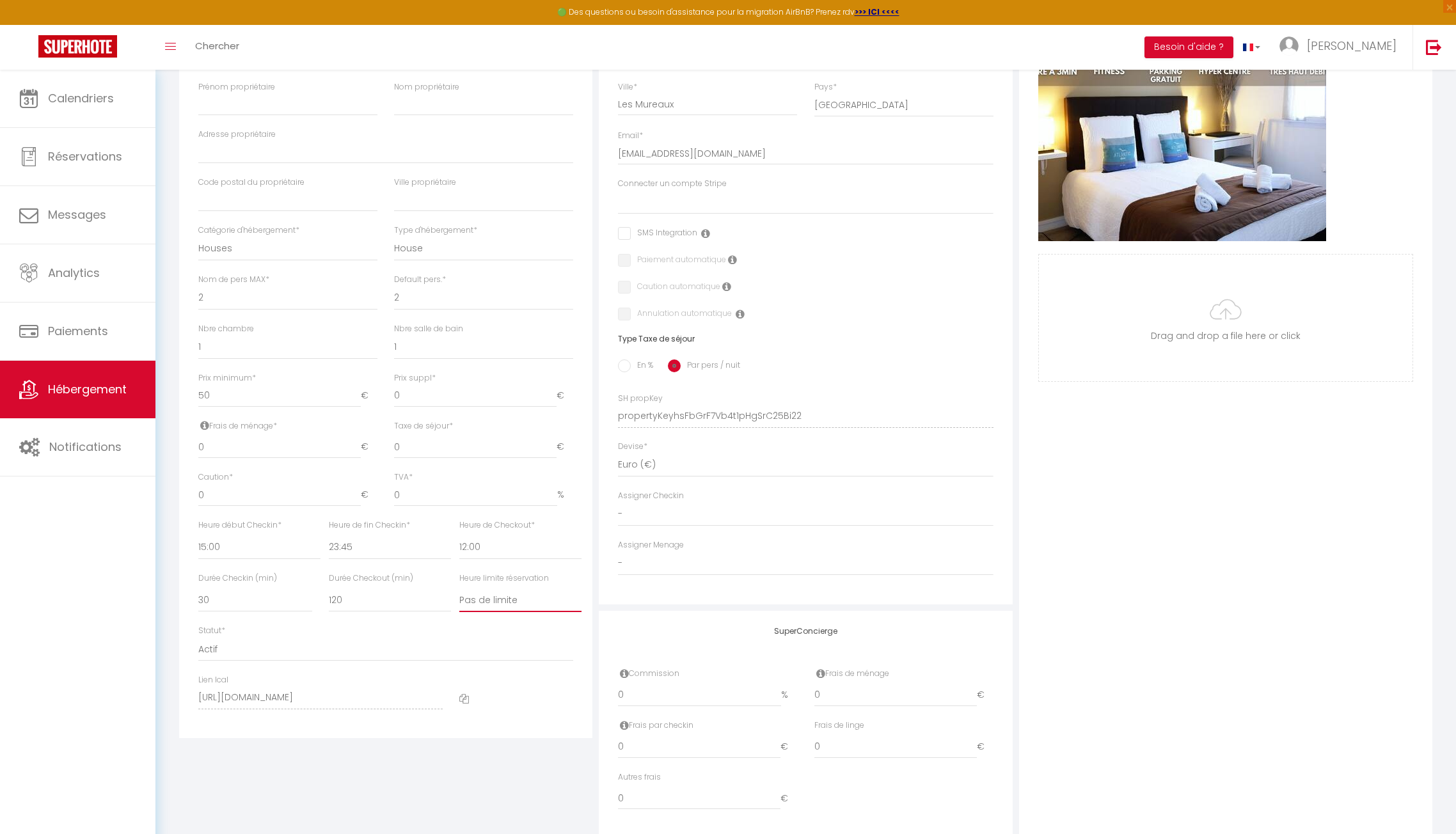
click at [530, 596] on select "Pas de limite 01:00 02:00 03:00 04:00 05:00 06:00 07:00 08:00 09:00 10:00 11:00…" at bounding box center [520, 600] width 122 height 24
select select "20:00"
click at [459, 588] on select "Pas de limite 01:00 02:00 03:00 04:00 05:00 06:00 07:00 08:00 09:00 10:00 11:00…" at bounding box center [520, 600] width 122 height 24
select select
checkbox input "false"
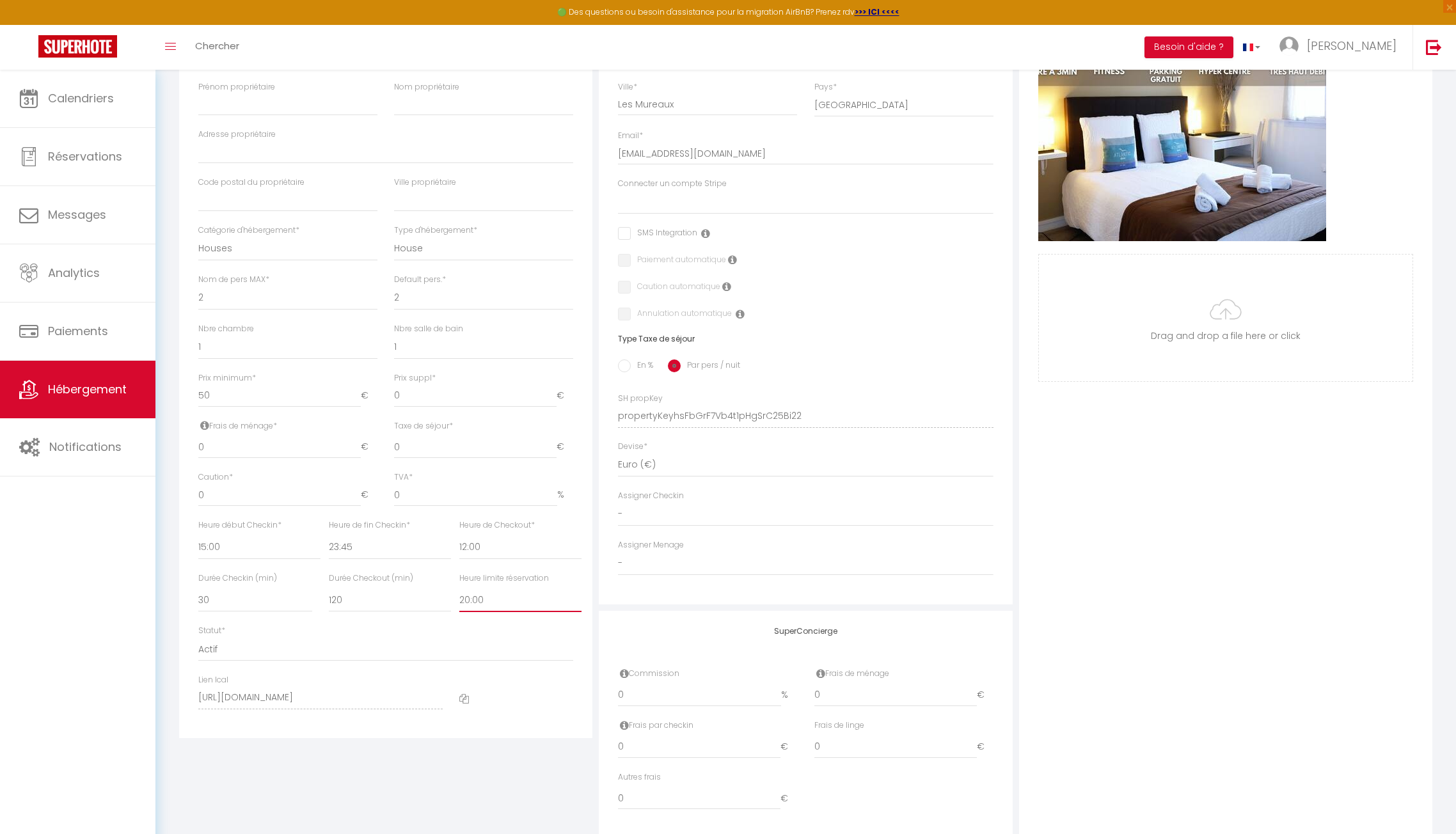
checkbox input "false"
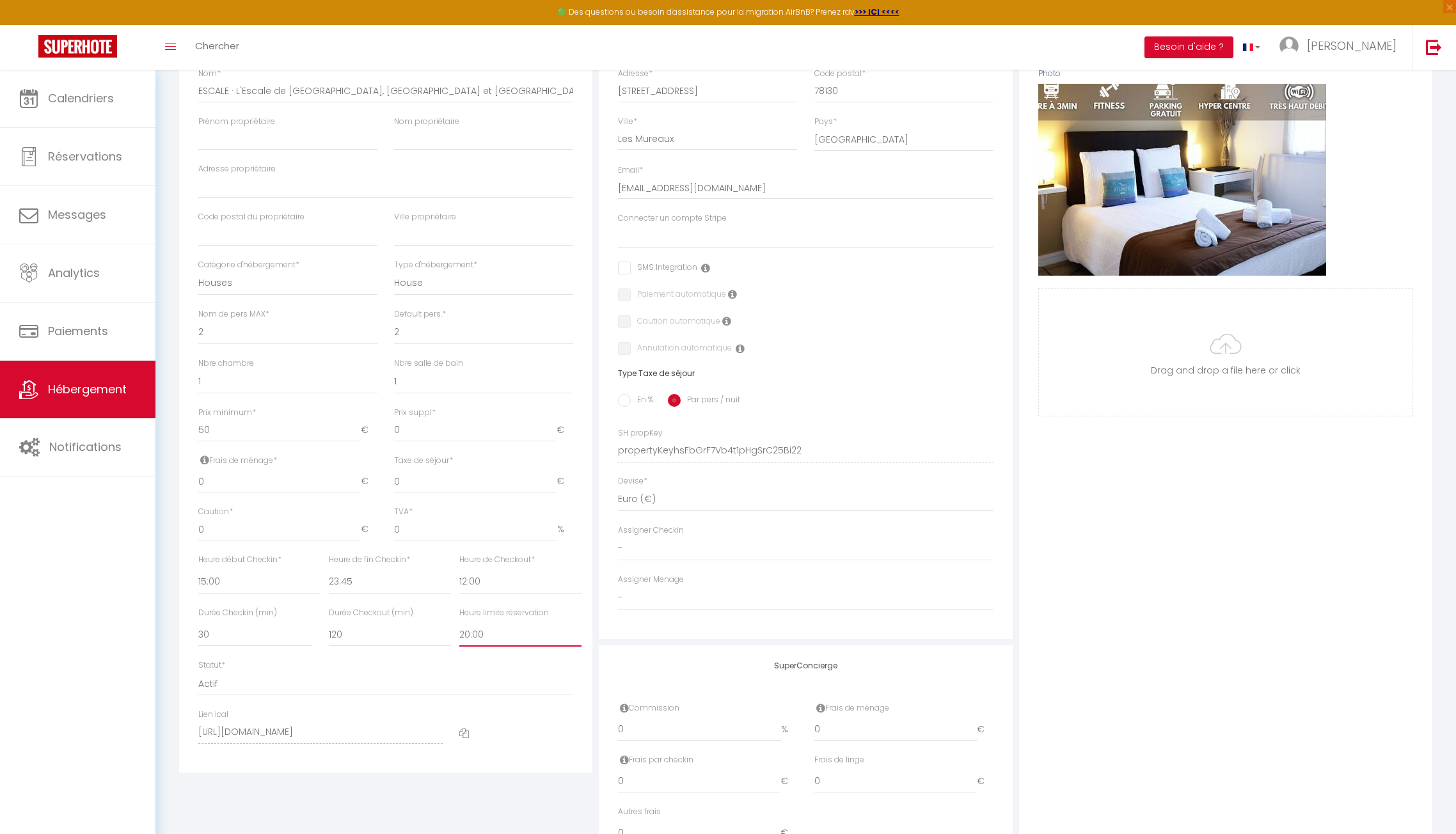
scroll to position [0, 0]
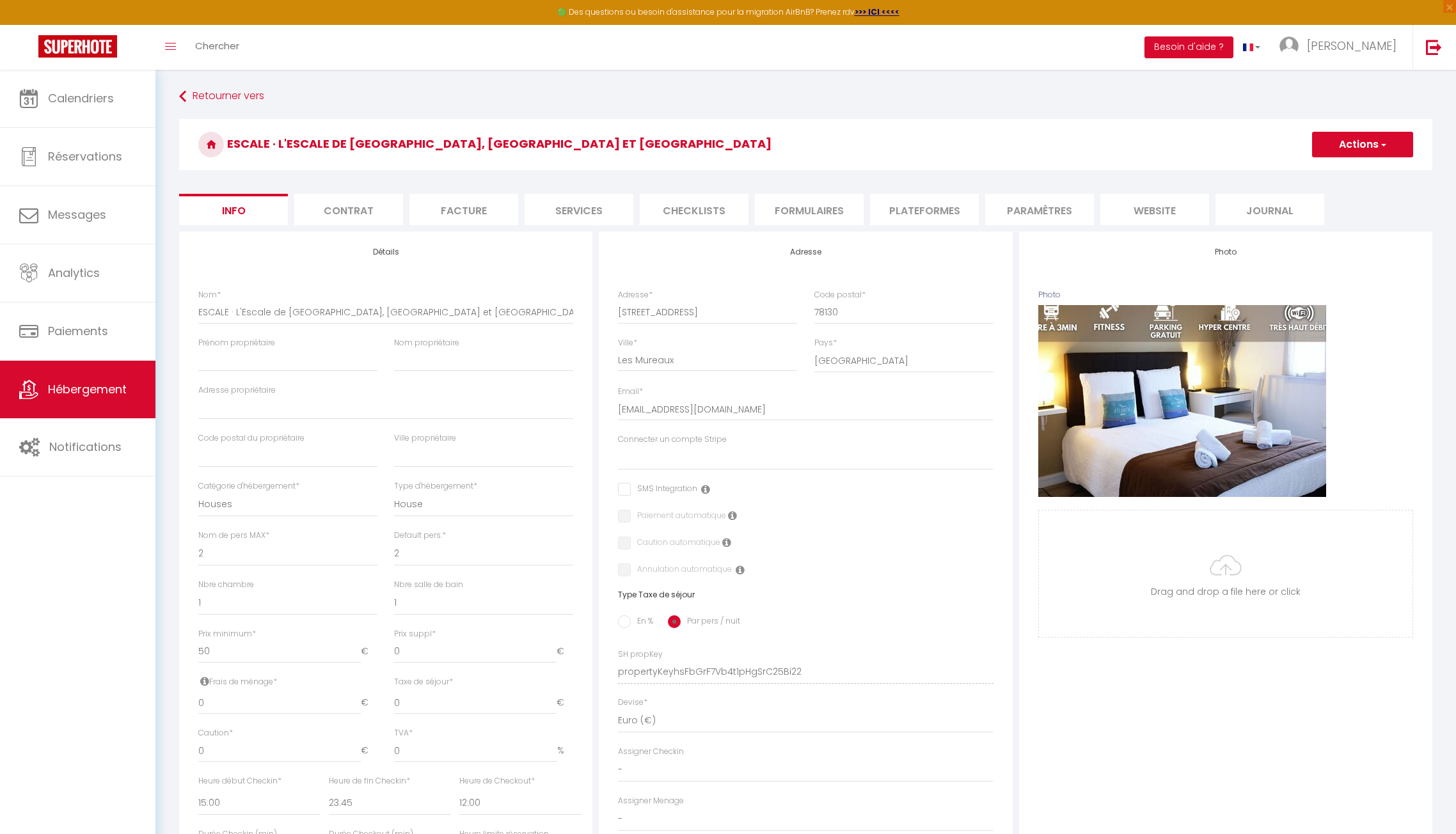
click at [1340, 146] on button "Actions" at bounding box center [1362, 145] width 101 height 26
click at [1310, 171] on input "Enregistrer" at bounding box center [1312, 173] width 48 height 13
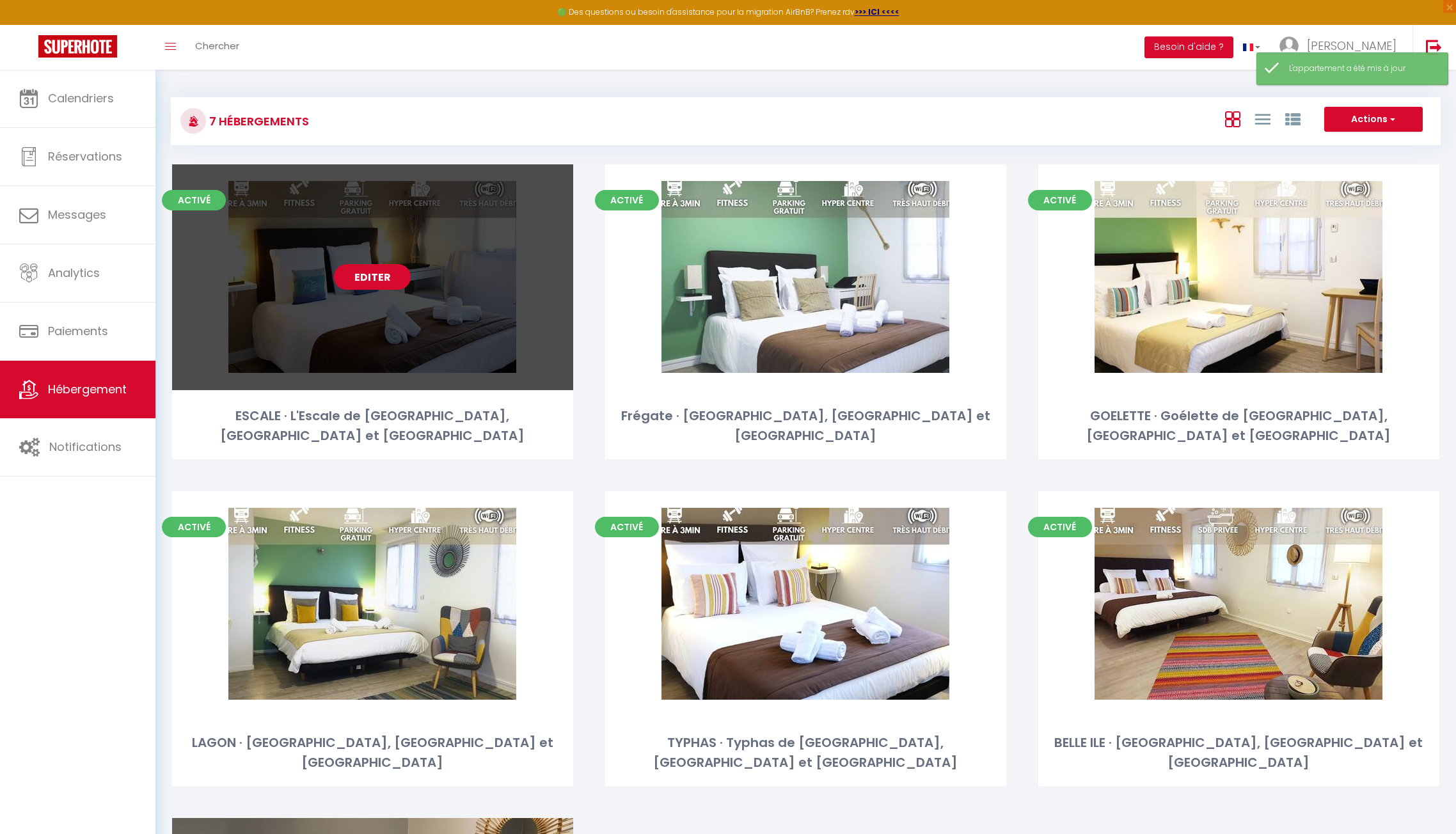
click at [363, 269] on link "Editer" at bounding box center [372, 277] width 77 height 26
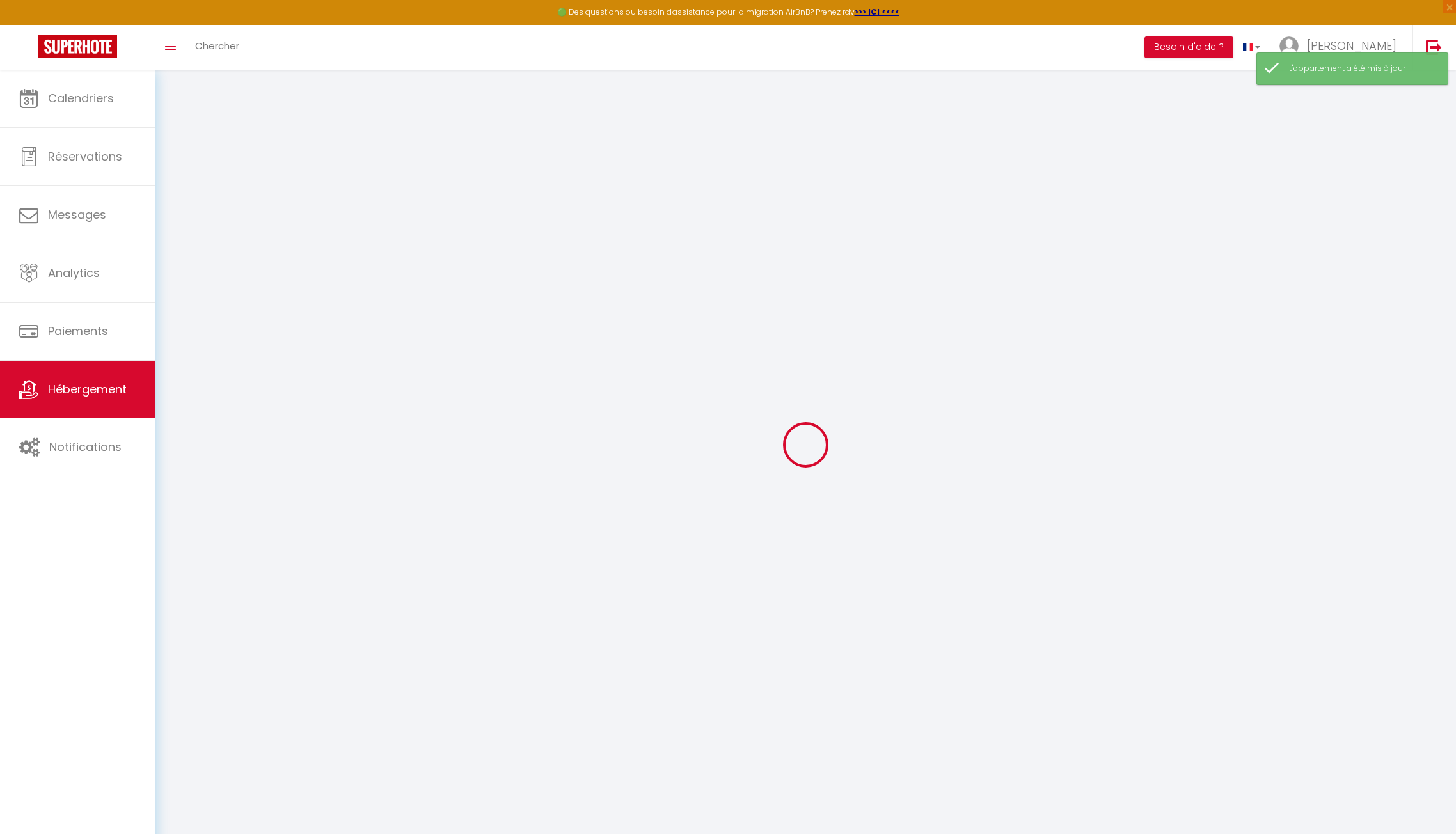
type input "ESCALE · L'Escale de [GEOGRAPHIC_DATA], [GEOGRAPHIC_DATA] et [GEOGRAPHIC_DATA]"
select select "houses"
select select "2"
type input "50"
select select
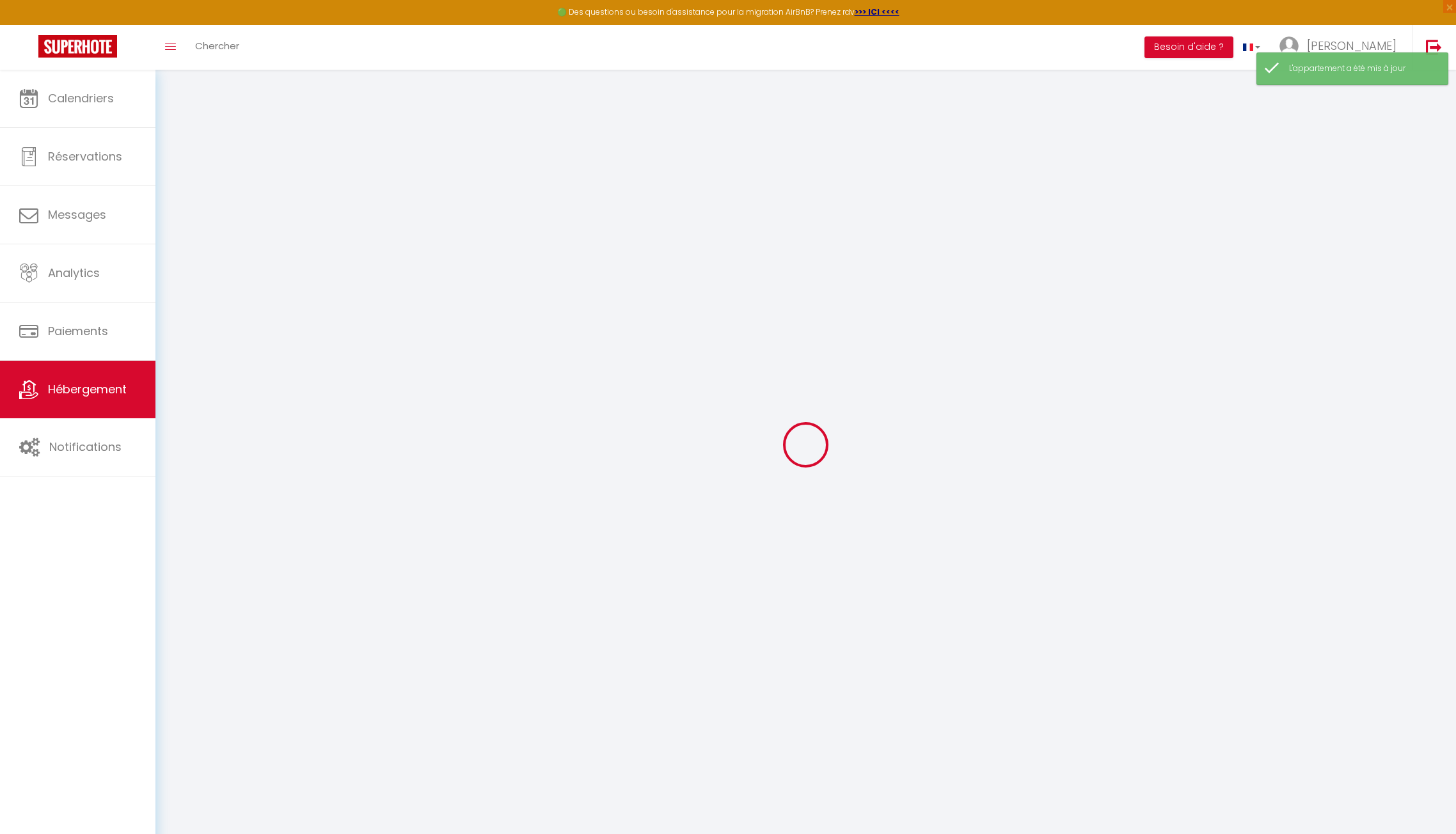
select select
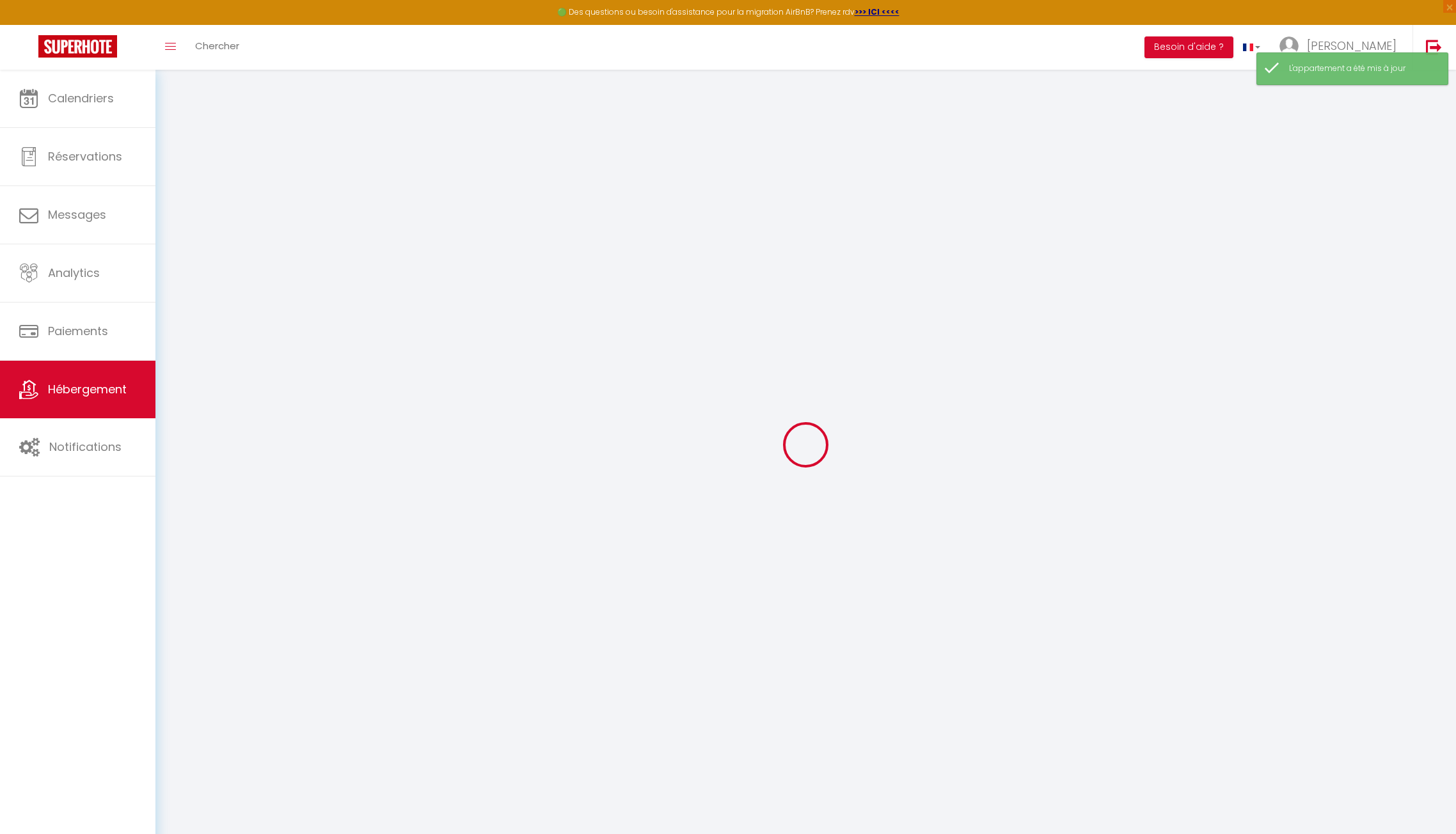
type input "[STREET_ADDRESS]"
type input "78130"
type input "Les Mureaux"
type input "[EMAIL_ADDRESS][DOMAIN_NAME]"
select select
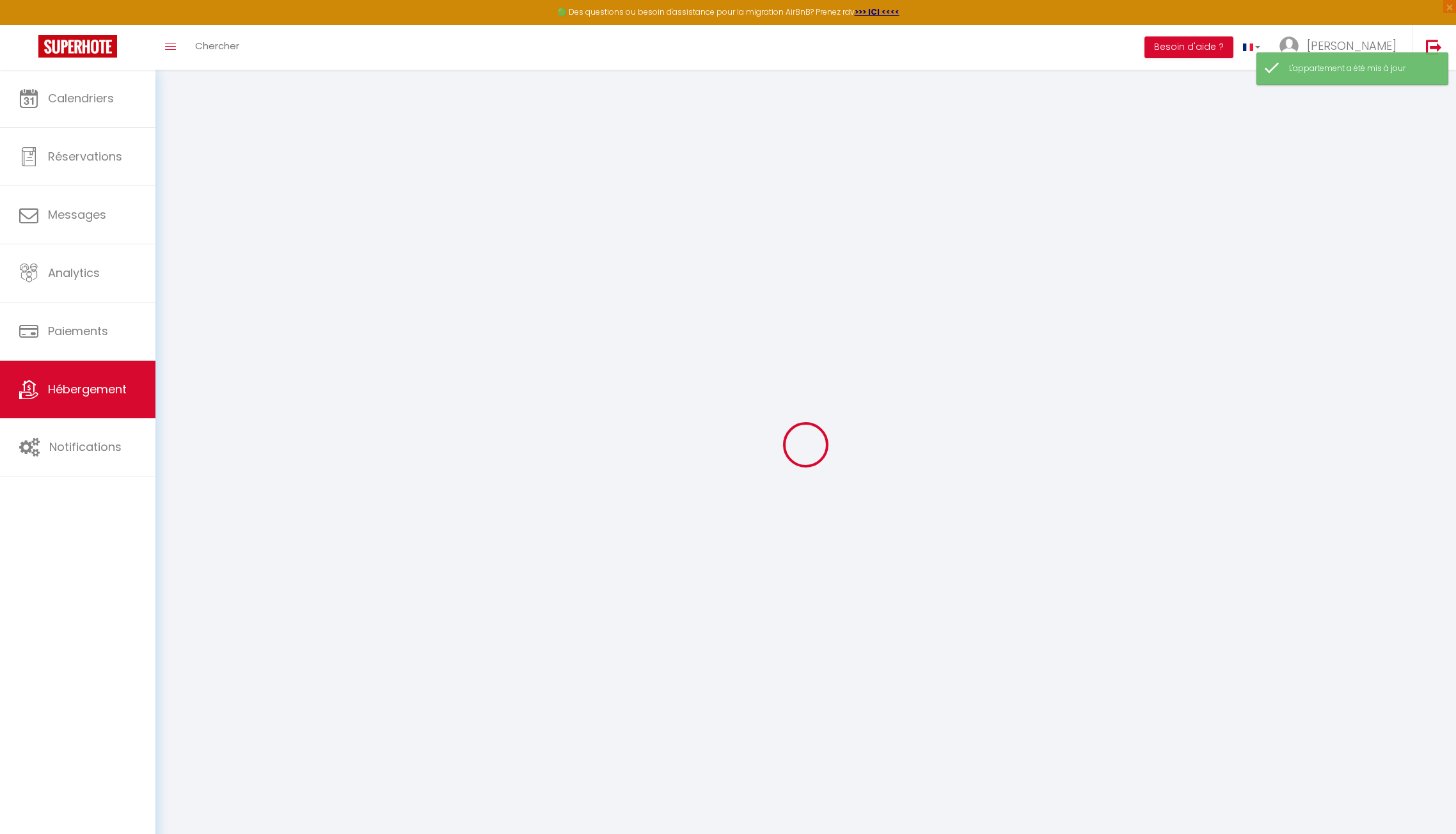
checkbox input "false"
type input "0"
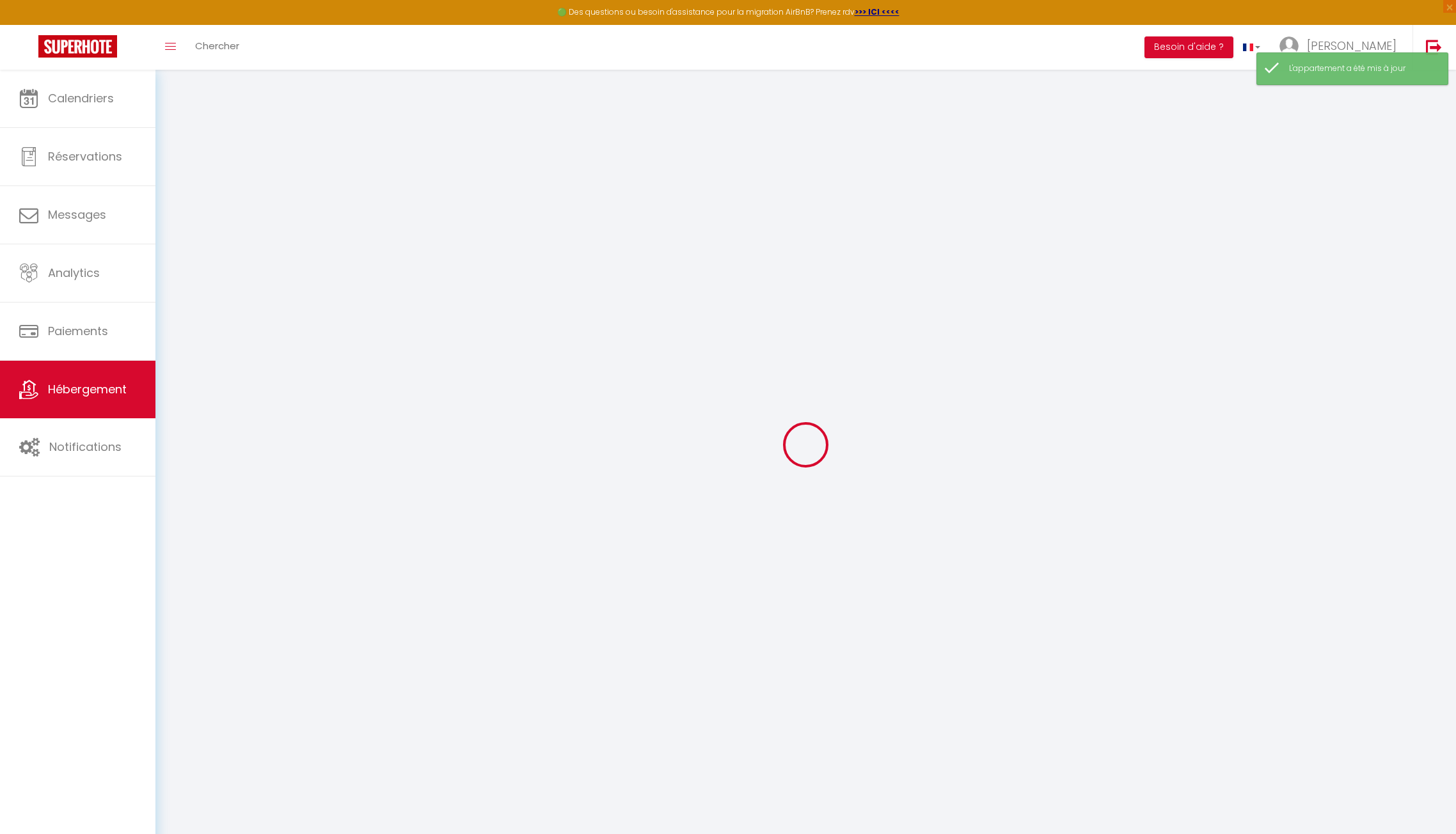
type input "0"
select select
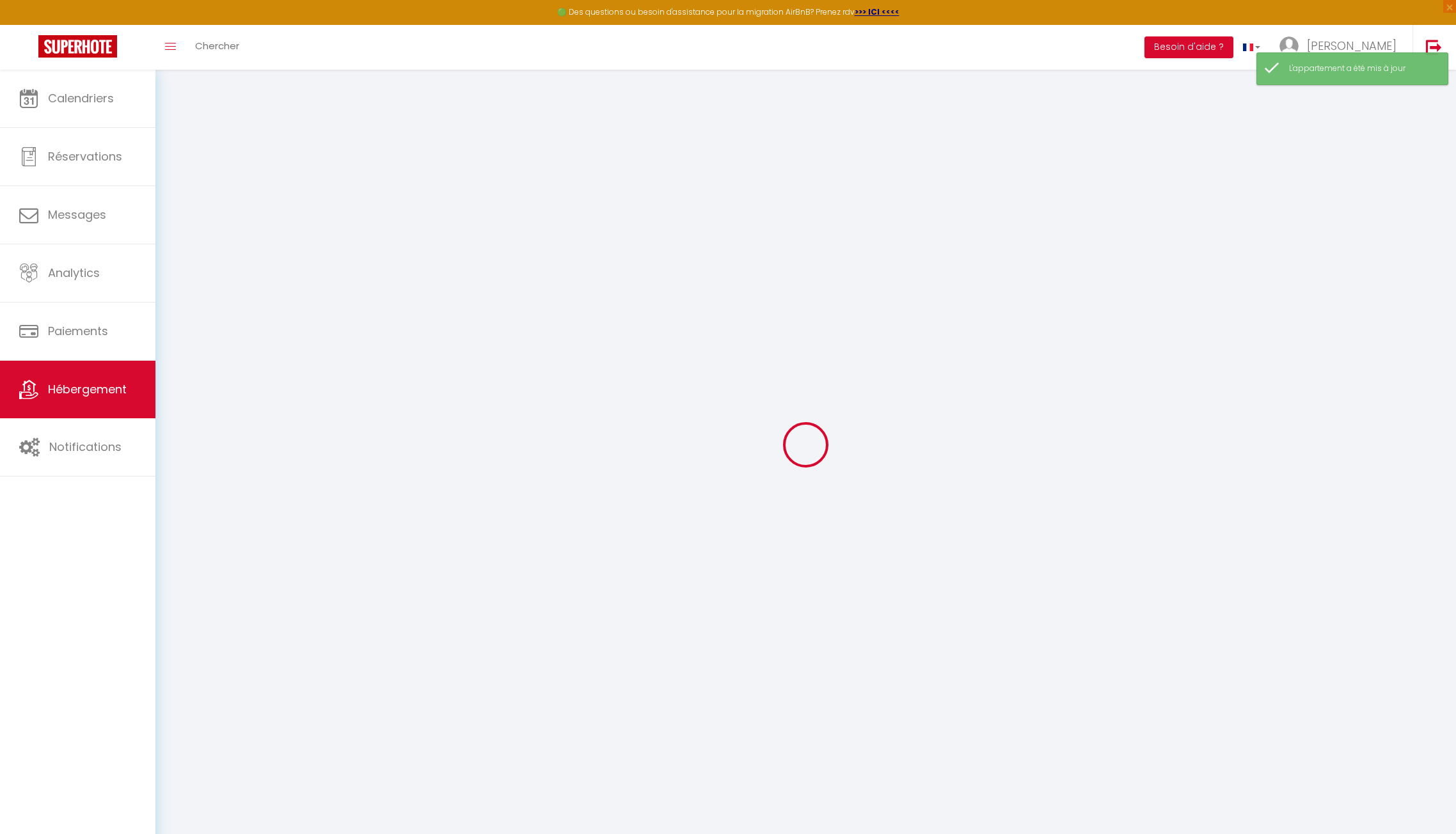
select select
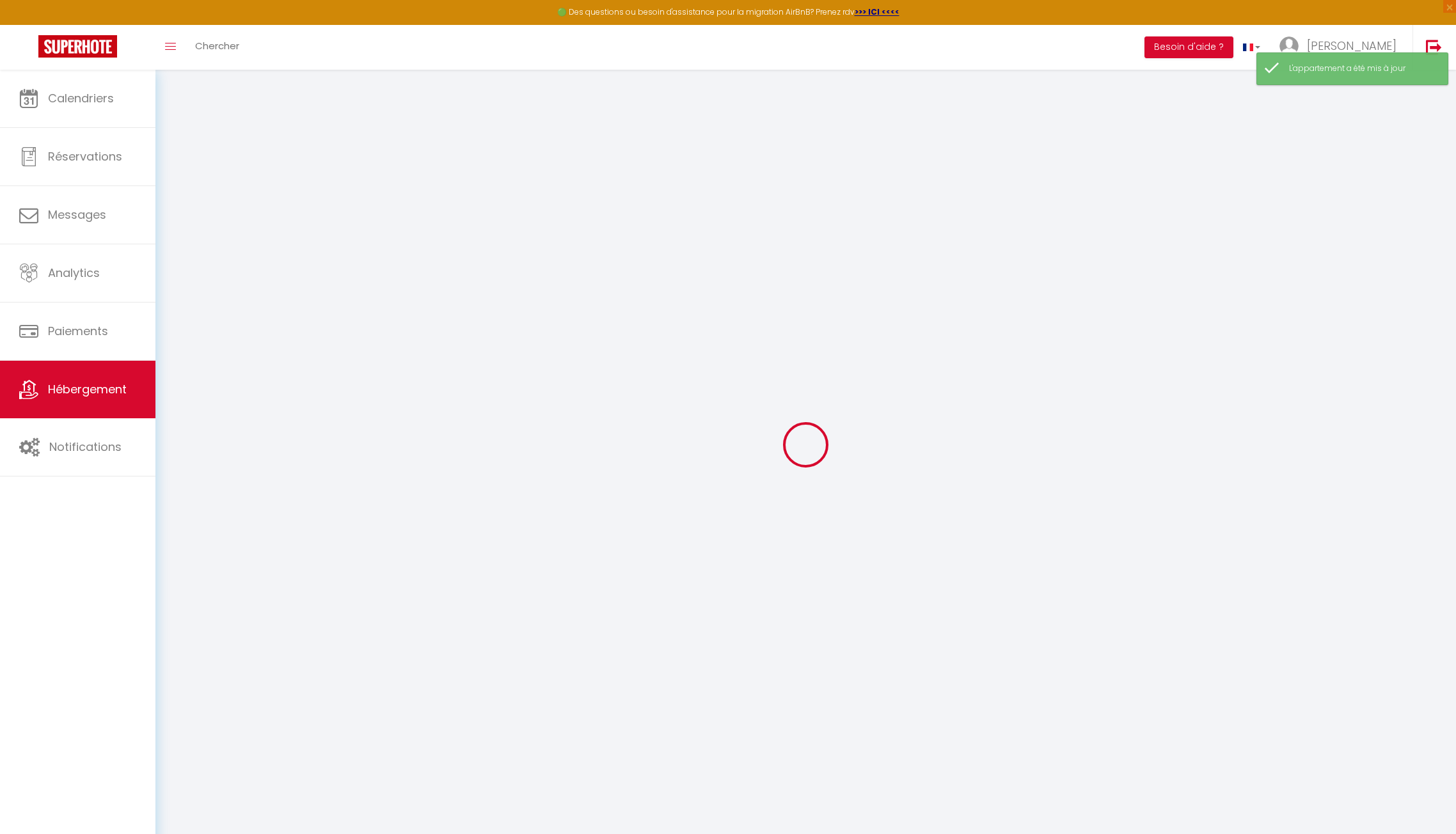
checkbox input "false"
select select
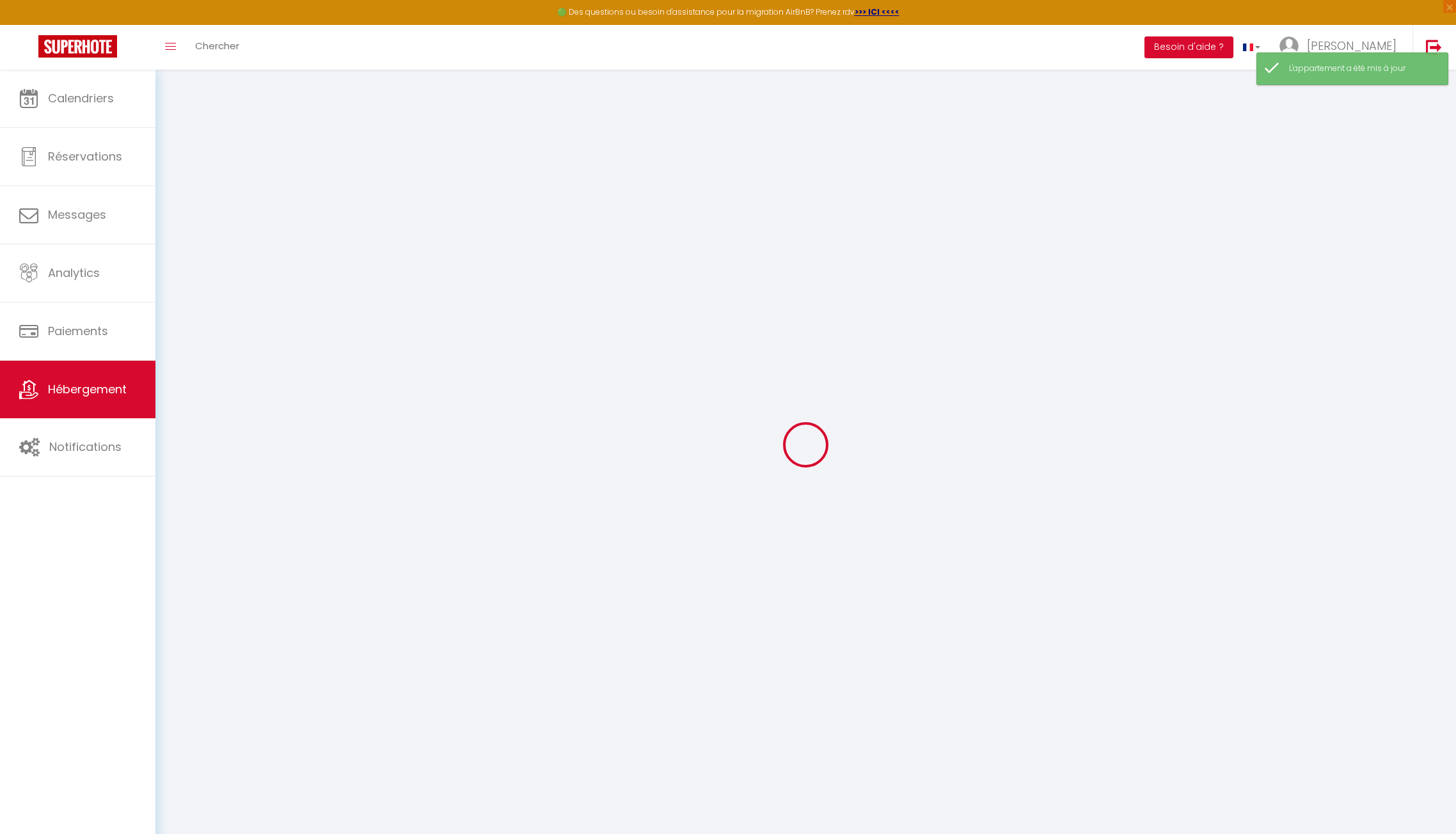
select select
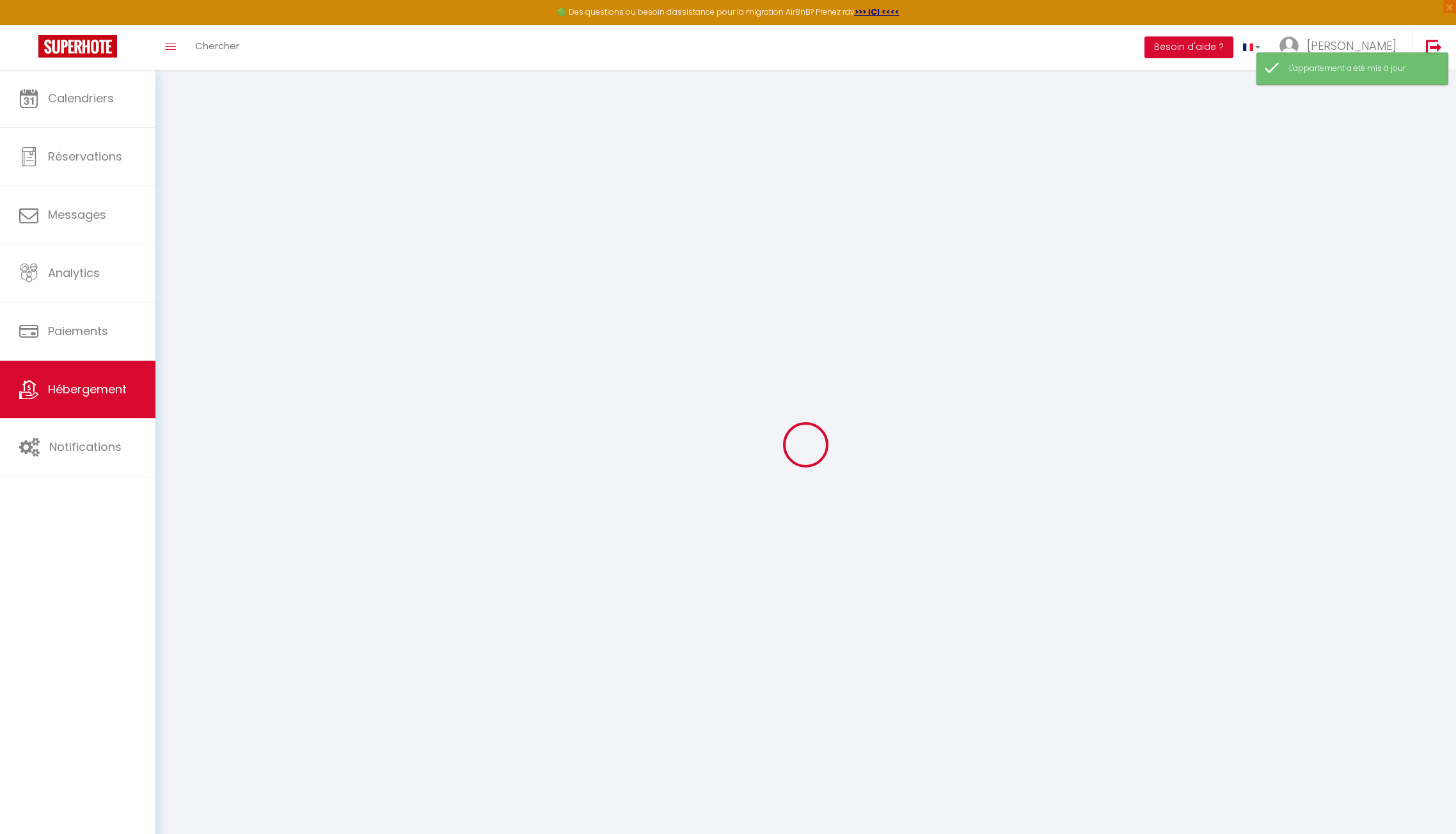
select select
checkbox input "false"
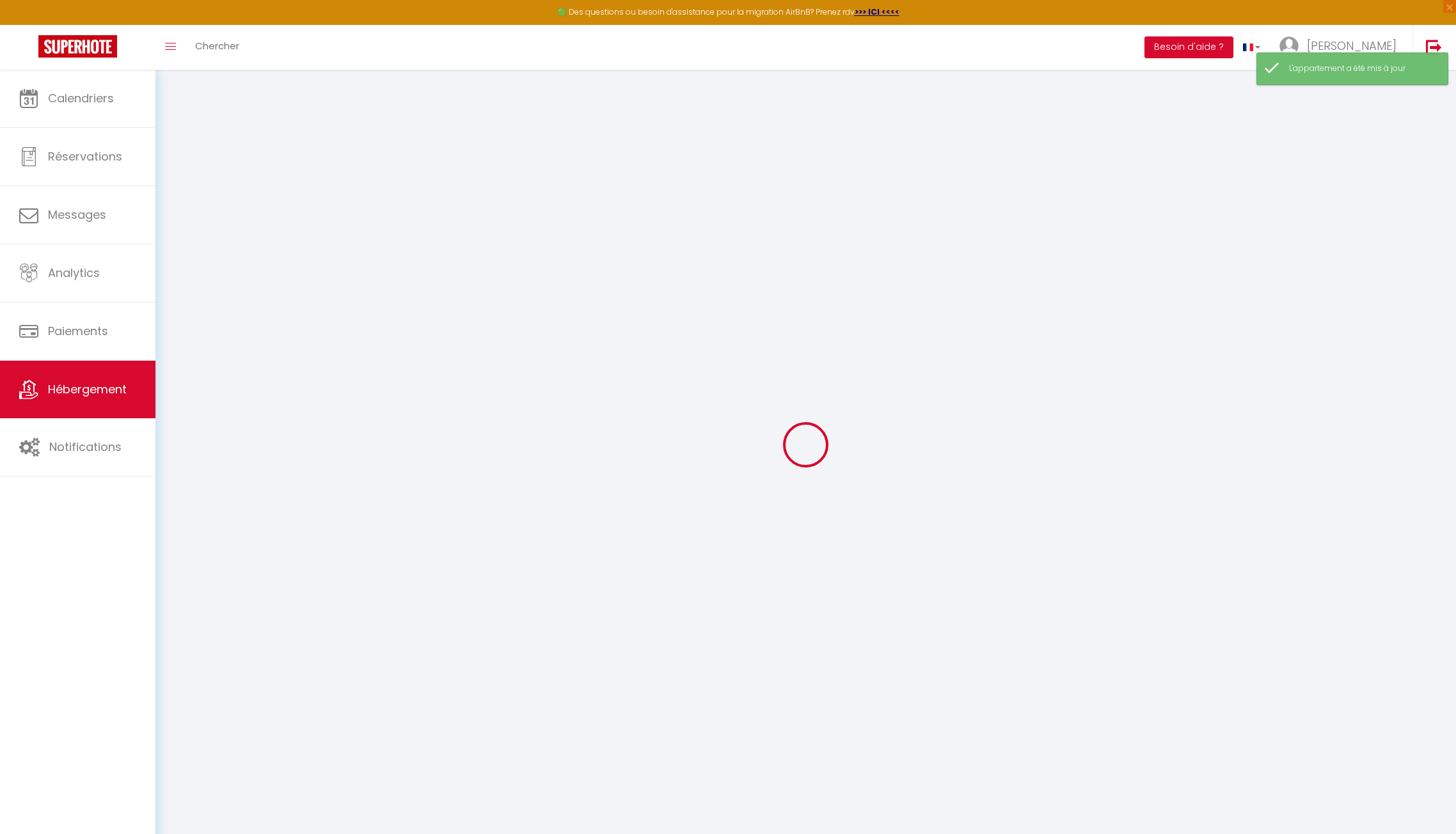
select select
checkbox input "false"
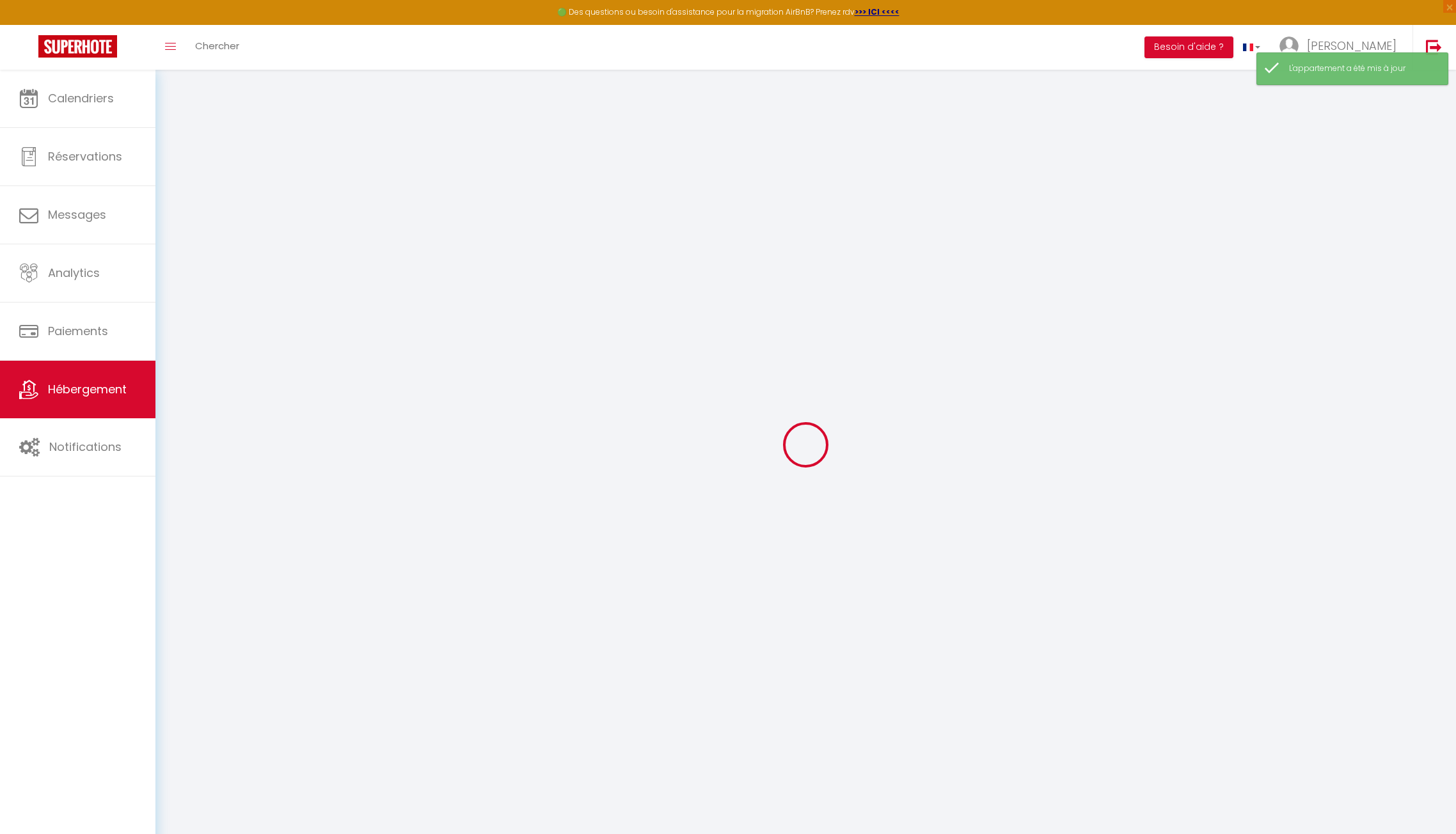
select select
checkbox input "false"
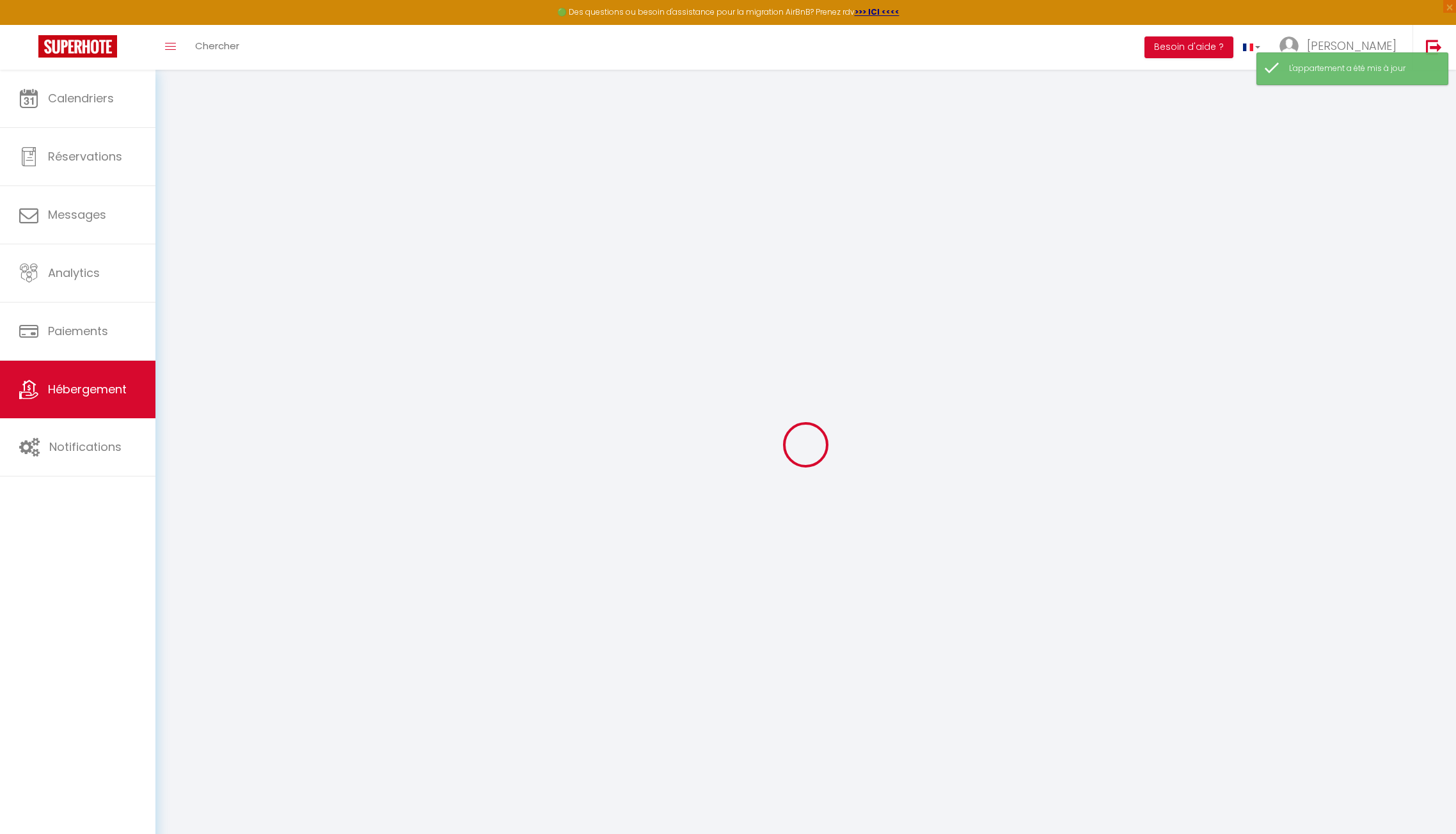
select select
checkbox input "false"
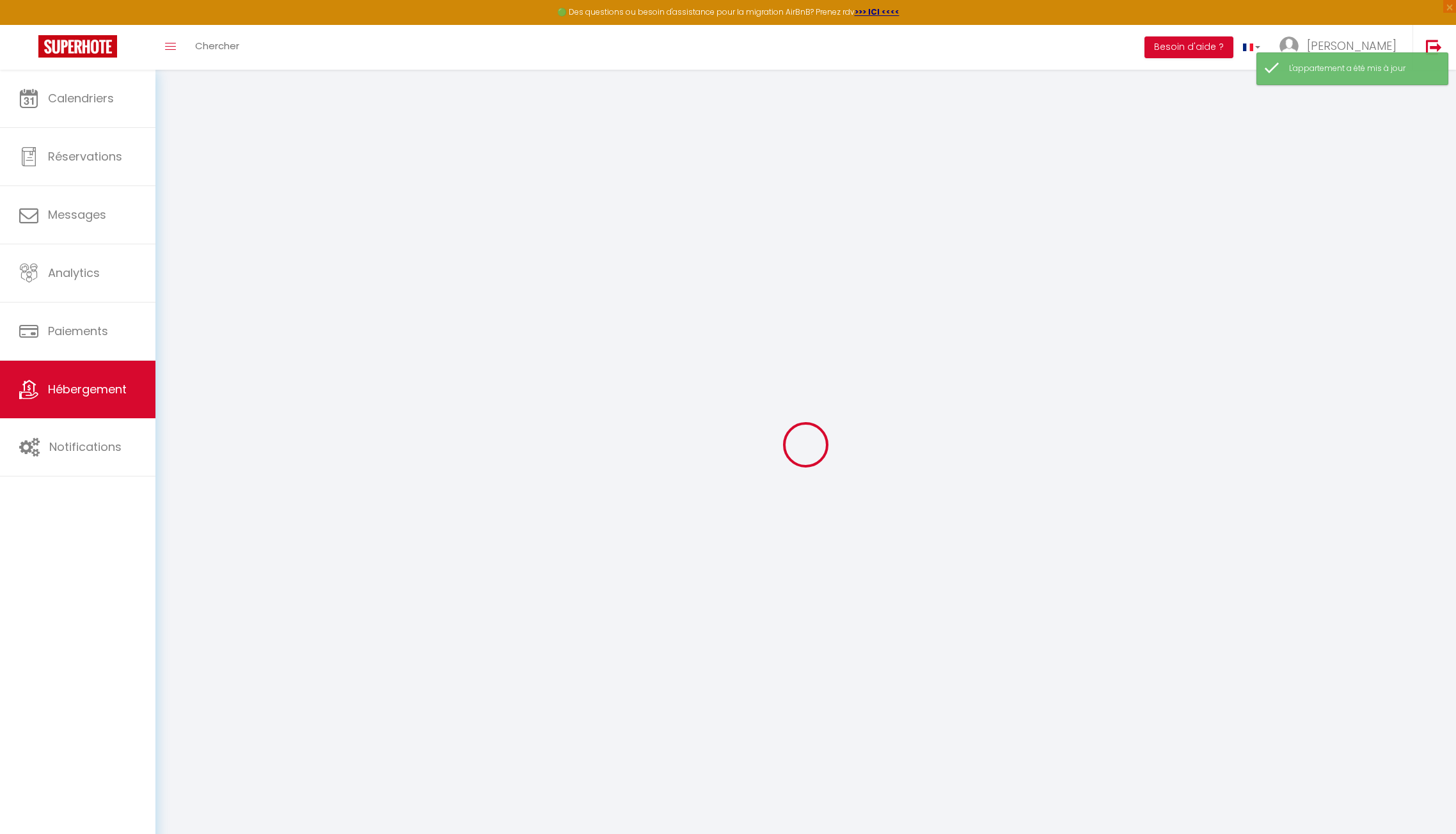
select select "15:00"
select select "23:45"
select select "12:00"
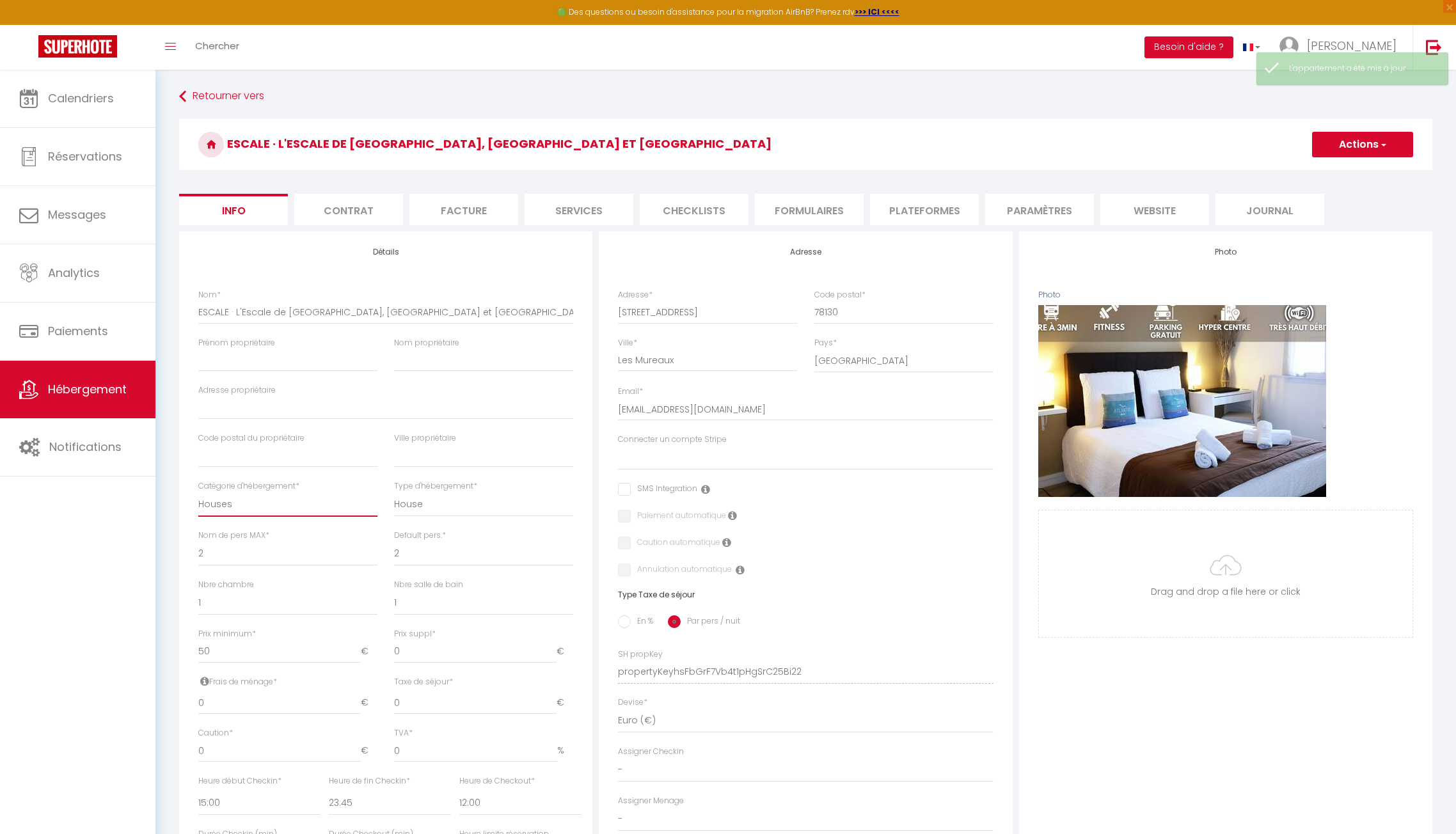
click at [256, 503] on select "Apartments Houses Secondary units Unique Homes BNB Others" at bounding box center [288, 505] width 179 height 24
click at [198, 493] on select "Apartments Houses Secondary units Unique Homes BNB Others" at bounding box center [288, 505] width 179 height 24
click at [419, 501] on select "Hotel Hostel Resort Lodge [GEOGRAPHIC_DATA] [GEOGRAPHIC_DATA] Serviced Apartment" at bounding box center [484, 505] width 179 height 24
click at [394, 493] on select "Hotel Hostel Resort Lodge [GEOGRAPHIC_DATA] [GEOGRAPHIC_DATA] Serviced Apartment" at bounding box center [484, 505] width 179 height 24
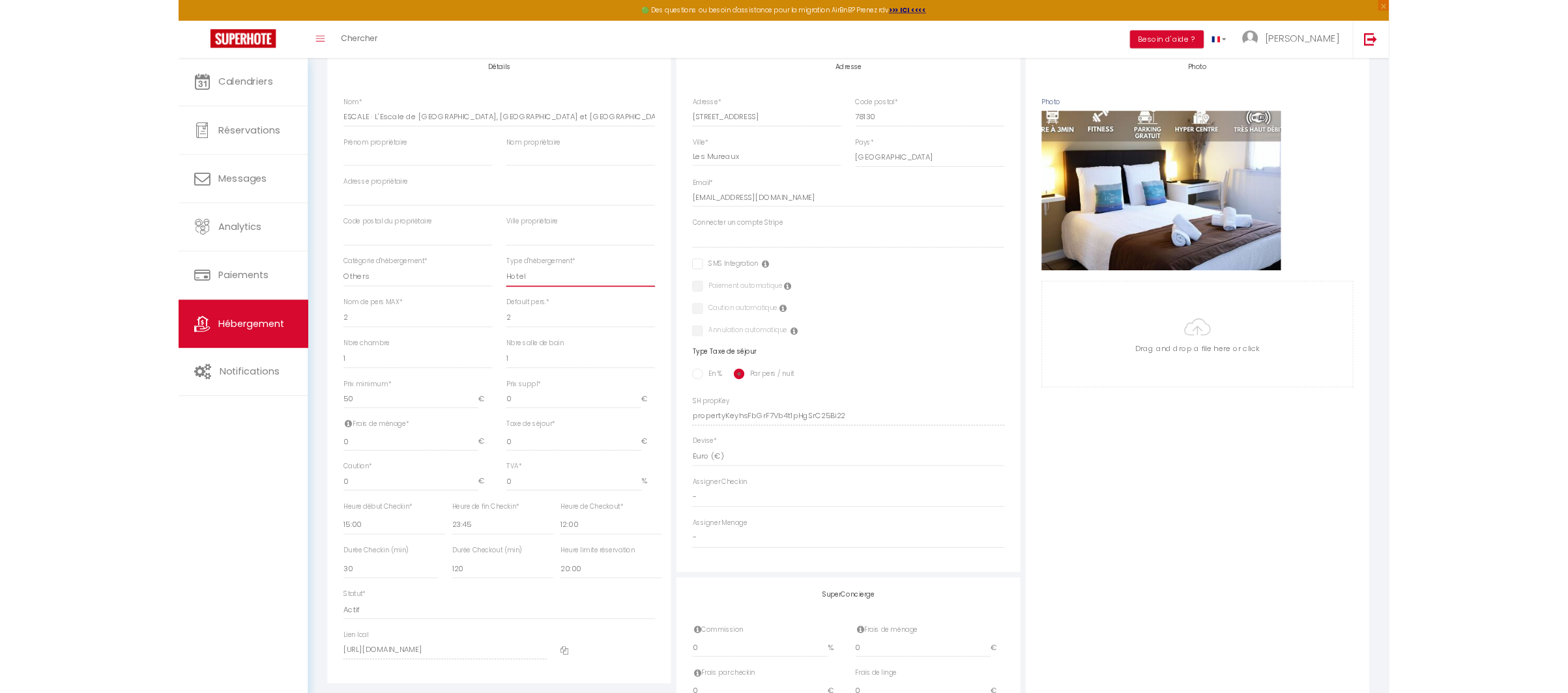
scroll to position [196, 0]
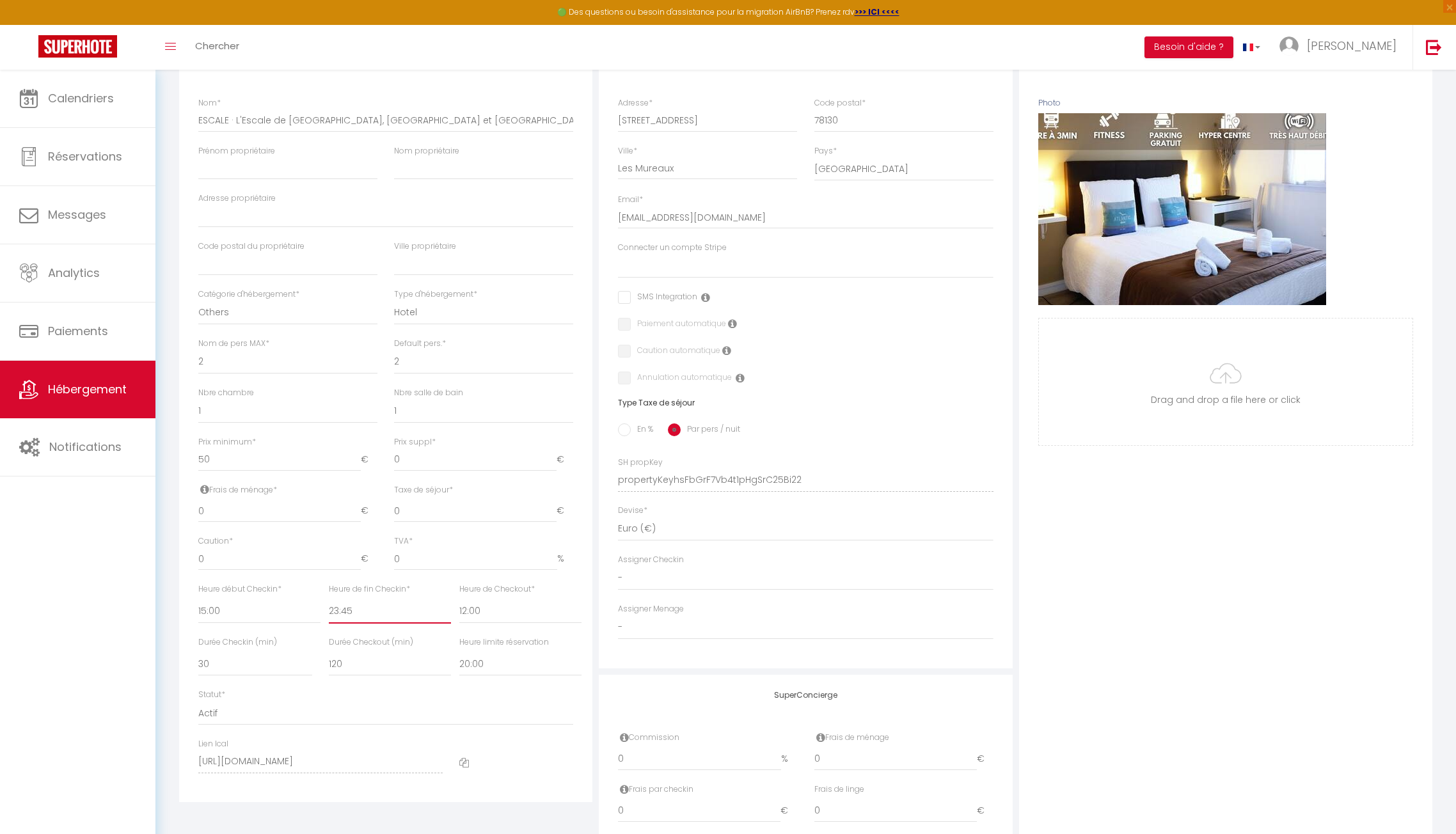
click at [368, 618] on select "00:00 00:15 00:30 00:45 01:00 01:15 01:30 01:45 02:00 02:15 02:30 02:45 03:00" at bounding box center [389, 612] width 122 height 24
click at [329, 600] on select "00:00 00:15 00:30 00:45 01:00 01:15 01:30 01:45 02:00 02:15 02:30 02:45 03:00" at bounding box center [389, 612] width 122 height 24
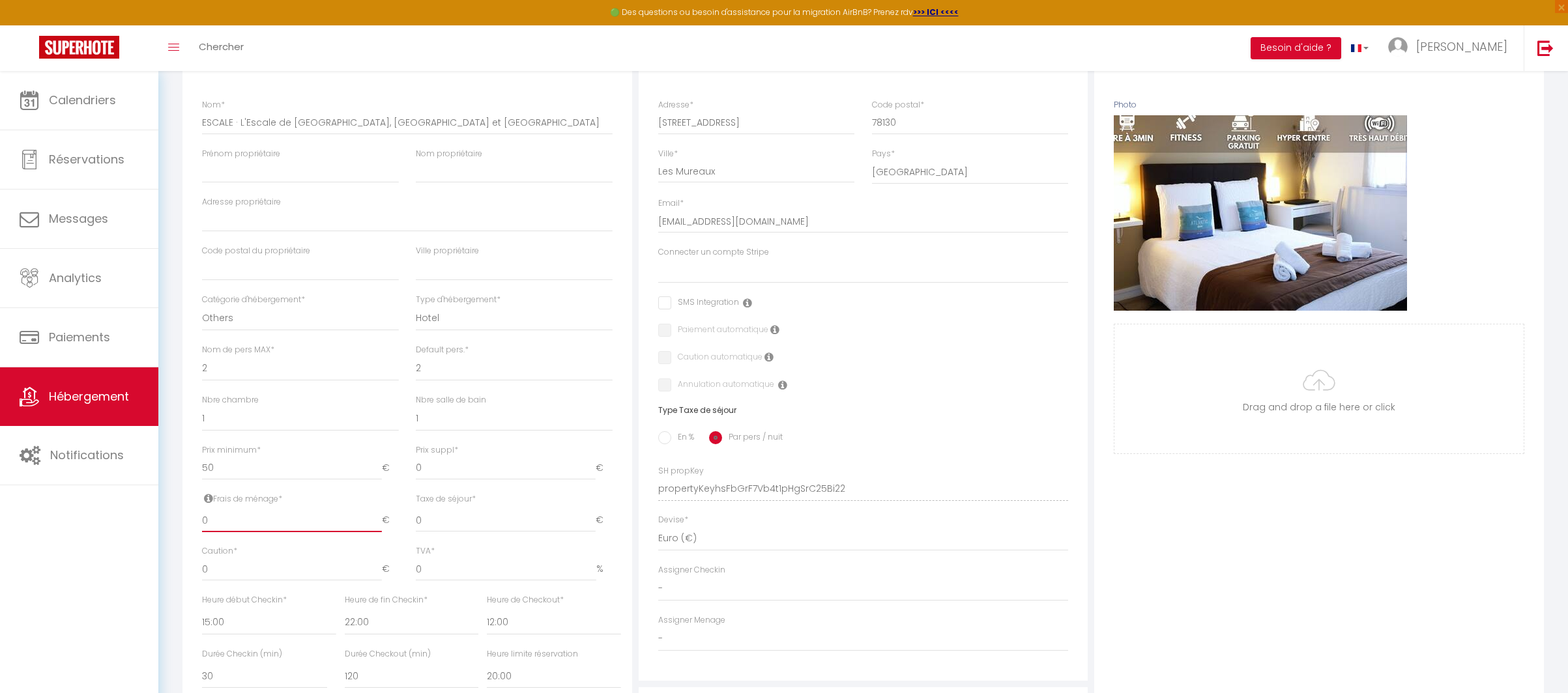
click at [243, 518] on input "0" at bounding box center [291, 520] width 180 height 24
click at [496, 531] on input "0" at bounding box center [505, 520] width 180 height 24
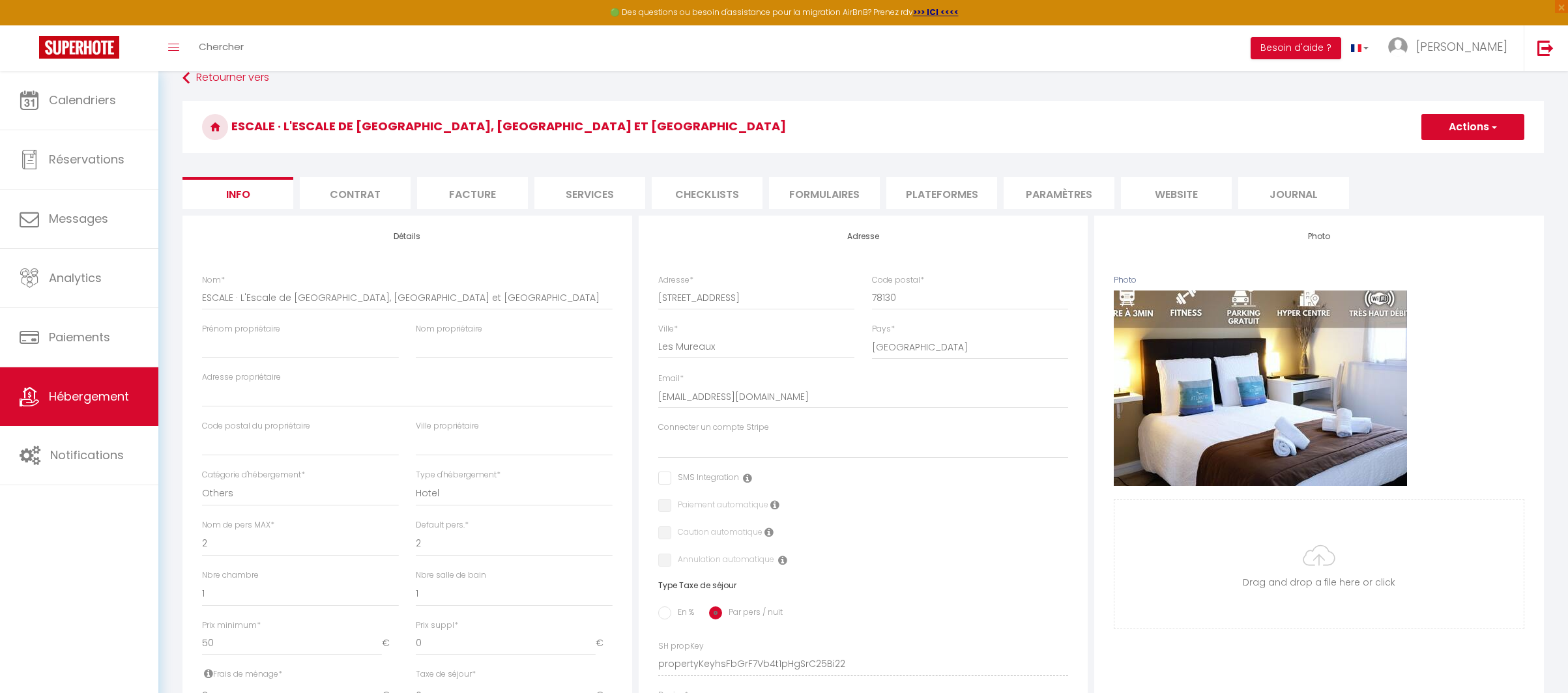
scroll to position [0, 0]
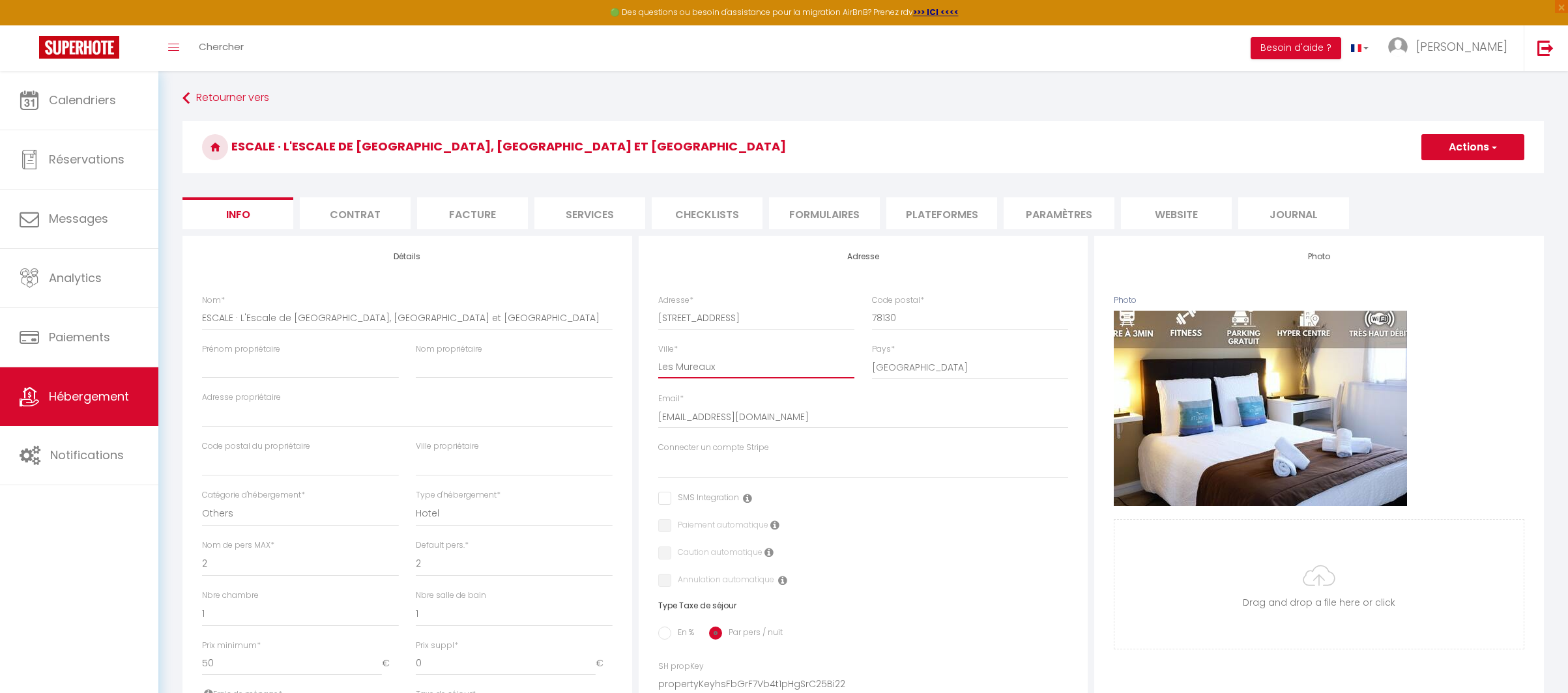
drag, startPoint x: 719, startPoint y: 370, endPoint x: 653, endPoint y: 362, distance: 66.5
click at [653, 362] on div "Ville * Les Mureaux" at bounding box center [756, 368] width 214 height 50
drag, startPoint x: 720, startPoint y: 368, endPoint x: 647, endPoint y: 366, distance: 73.0
click at [647, 366] on div "Adresse Adresse * [STREET_ADDRESS] [GEOGRAPHIC_DATA] [GEOGRAPHIC_DATA] [GEOGRAP…" at bounding box center [863, 556] width 449 height 640
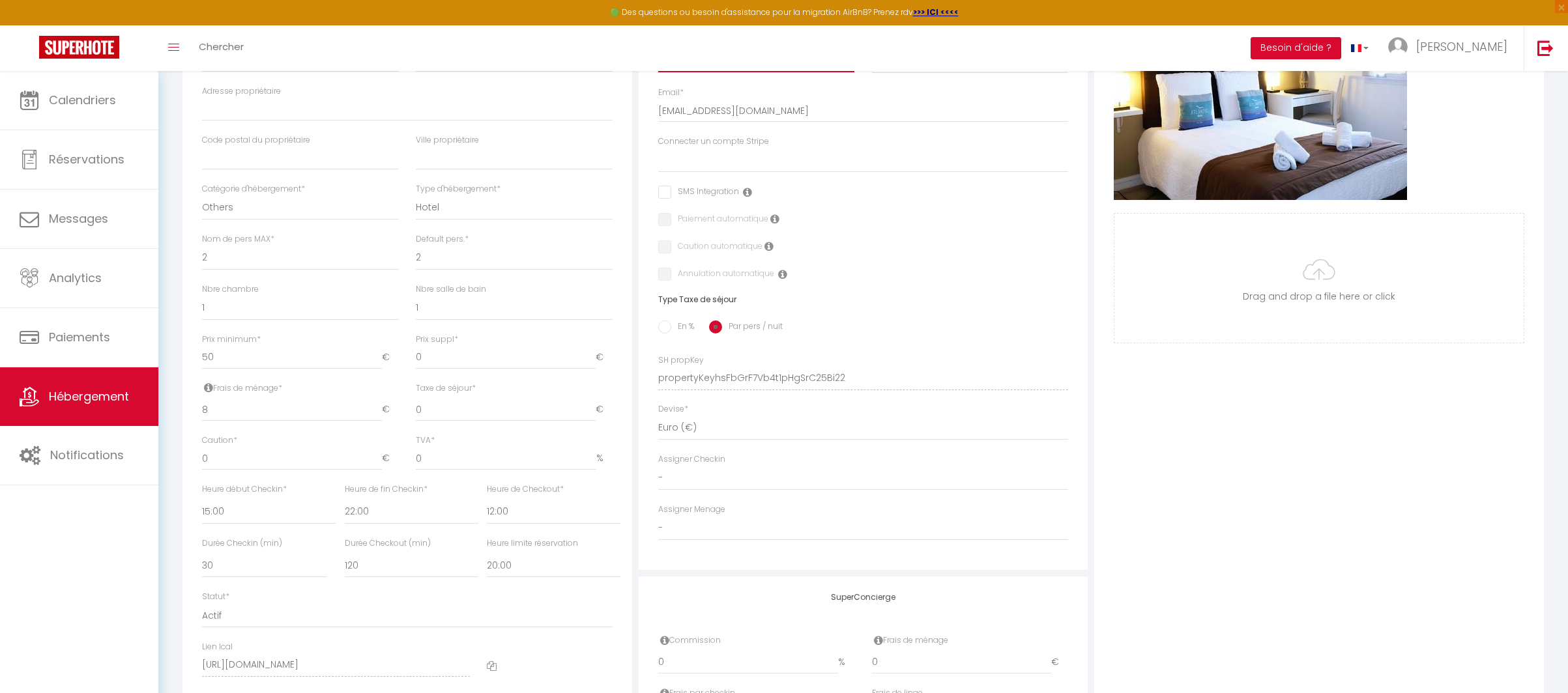
scroll to position [326, 0]
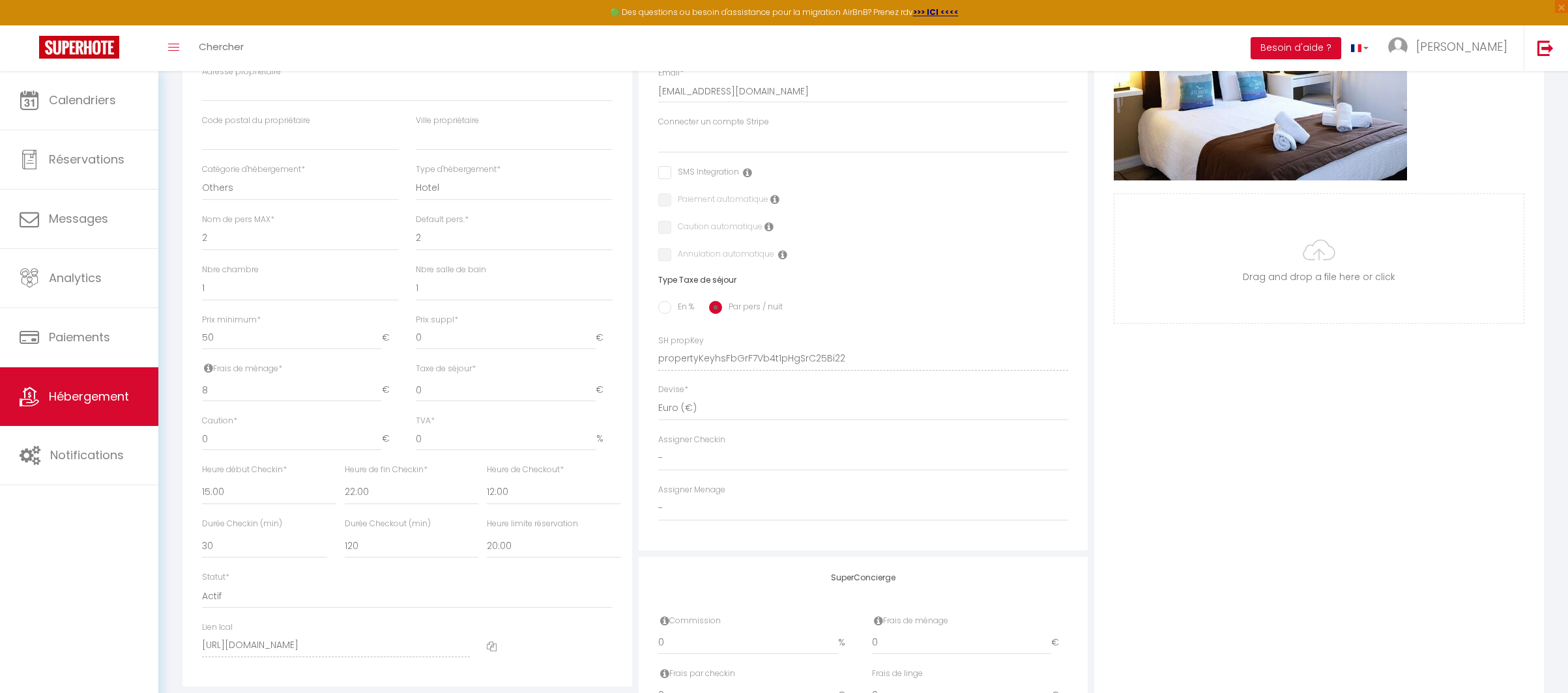
click at [665, 306] on input "En %" at bounding box center [665, 308] width 13 height 13
click at [407, 395] on input "0" at bounding box center [407, 390] width 125 height 24
click at [548, 393] on input "0" at bounding box center [540, 390] width 108 height 24
